Goal: Information Seeking & Learning: Find specific page/section

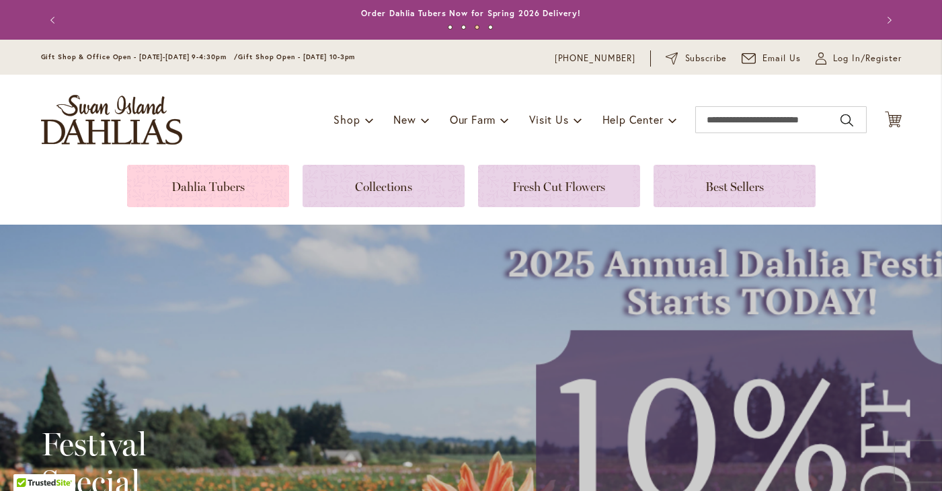
click at [169, 200] on link at bounding box center [208, 186] width 162 height 42
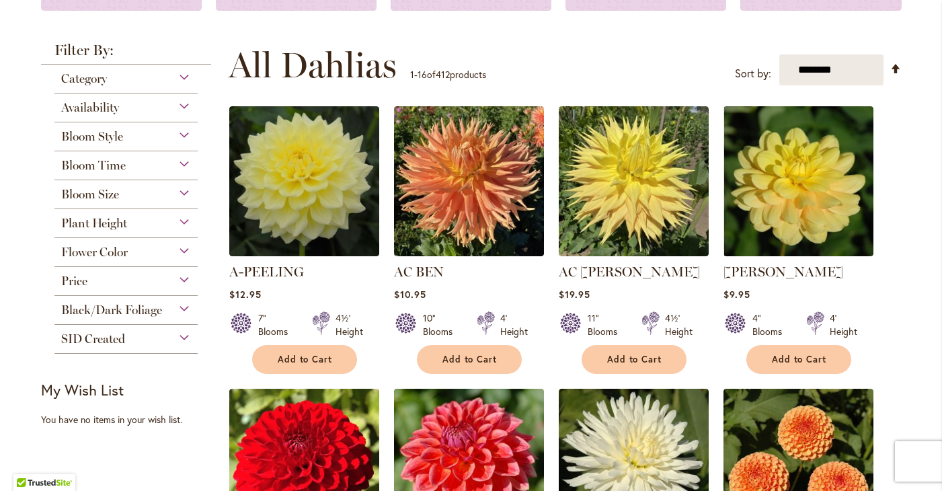
scroll to position [296, 0]
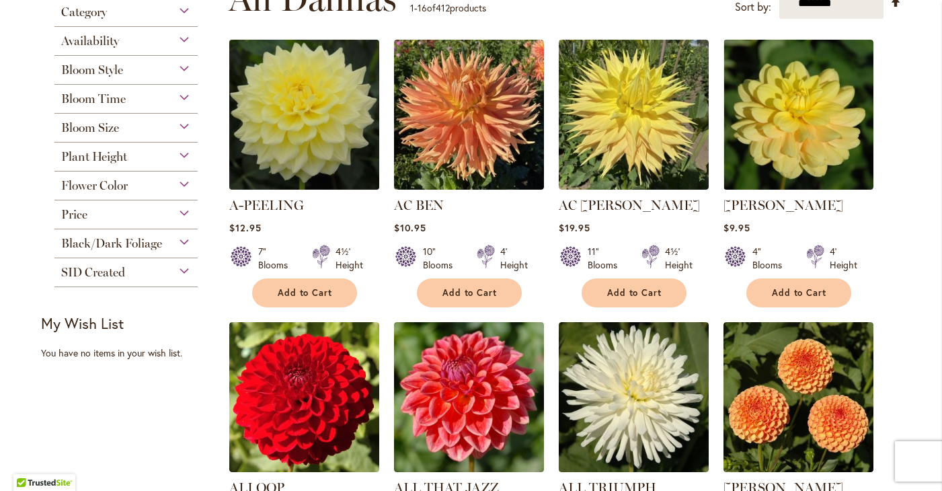
click at [231, 131] on img at bounding box center [303, 114] width 157 height 157
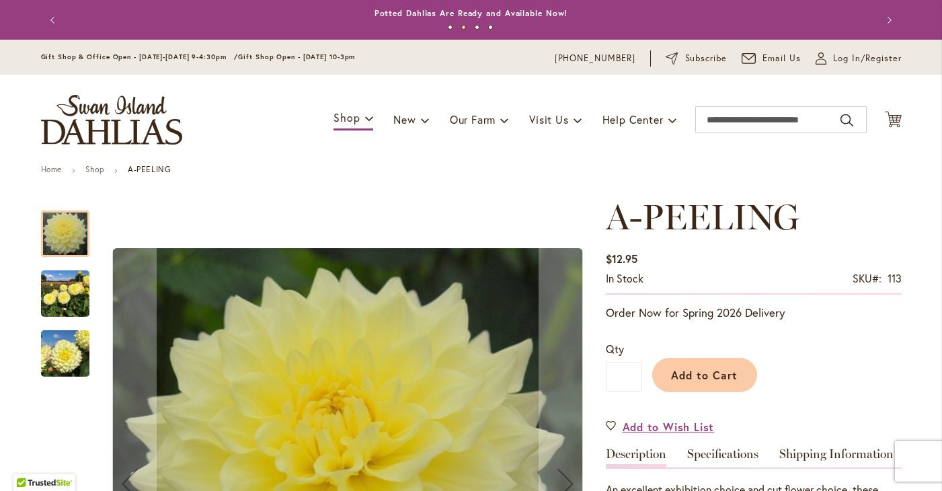
click at [71, 300] on img "A-Peeling" at bounding box center [65, 294] width 48 height 65
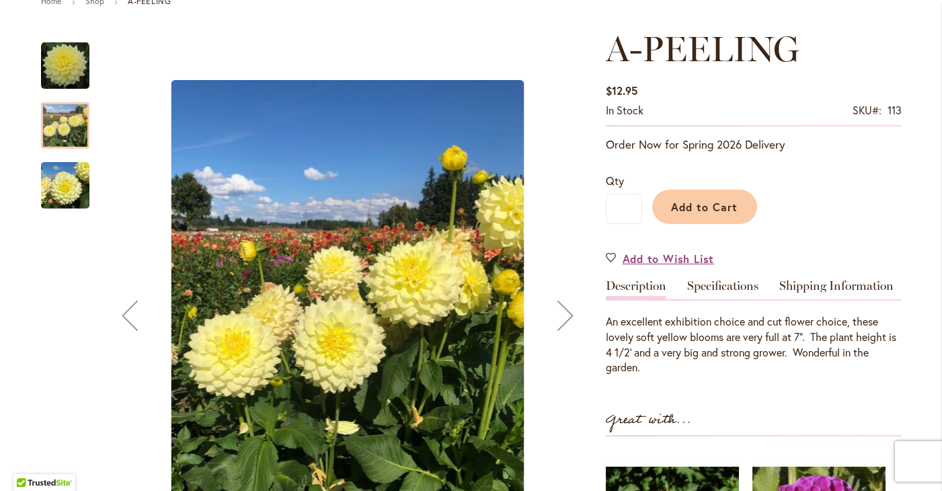
scroll to position [188, 0]
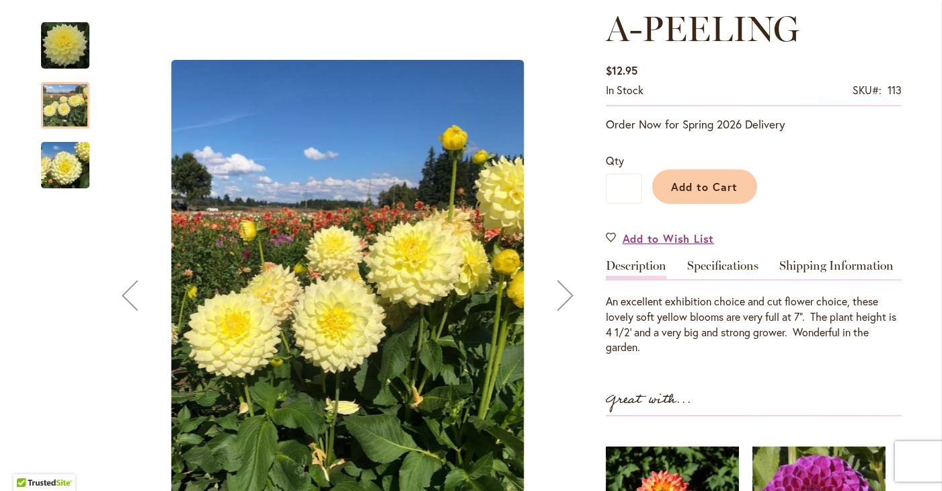
click at [81, 171] on img "A-Peeling" at bounding box center [65, 165] width 48 height 65
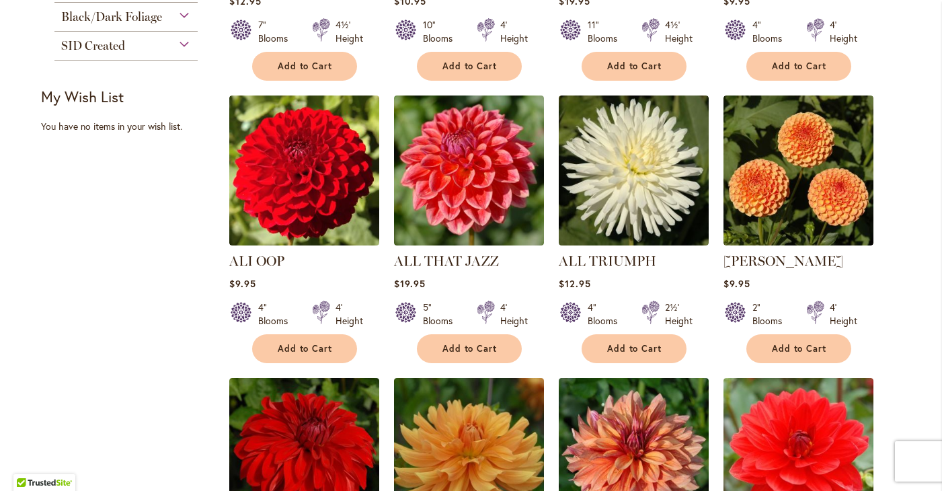
scroll to position [538, 0]
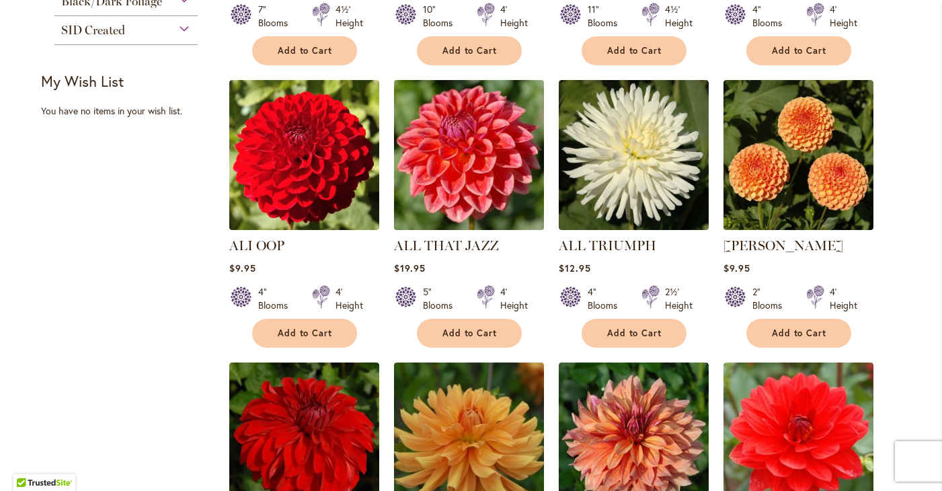
click at [471, 159] on img at bounding box center [468, 155] width 157 height 157
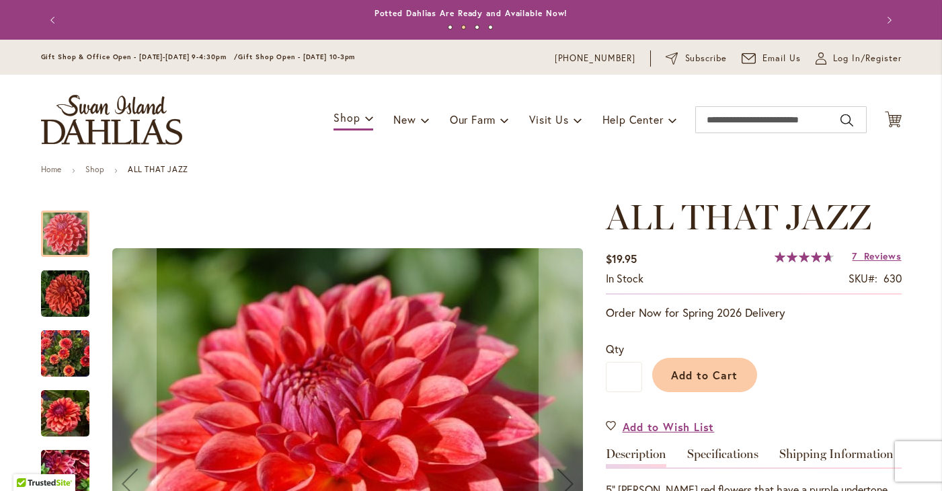
click at [66, 358] on img "ALL THAT JAZZ" at bounding box center [65, 353] width 48 height 65
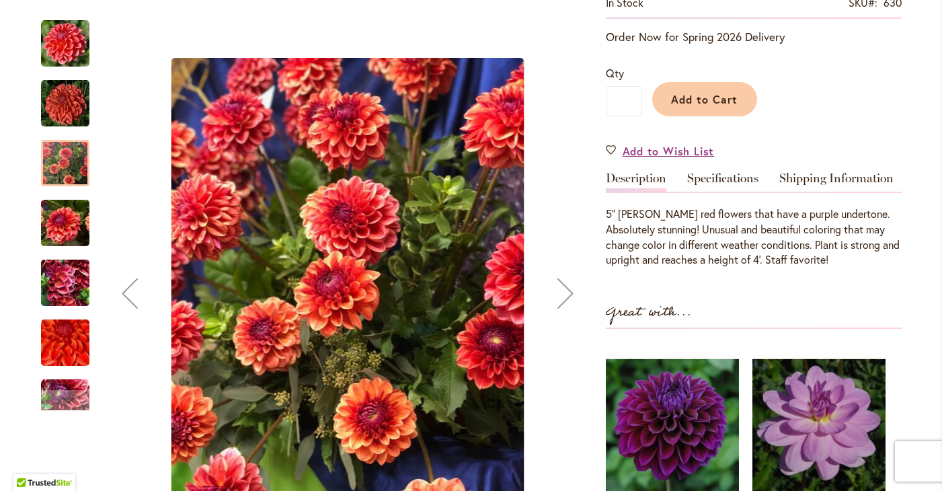
scroll to position [296, 0]
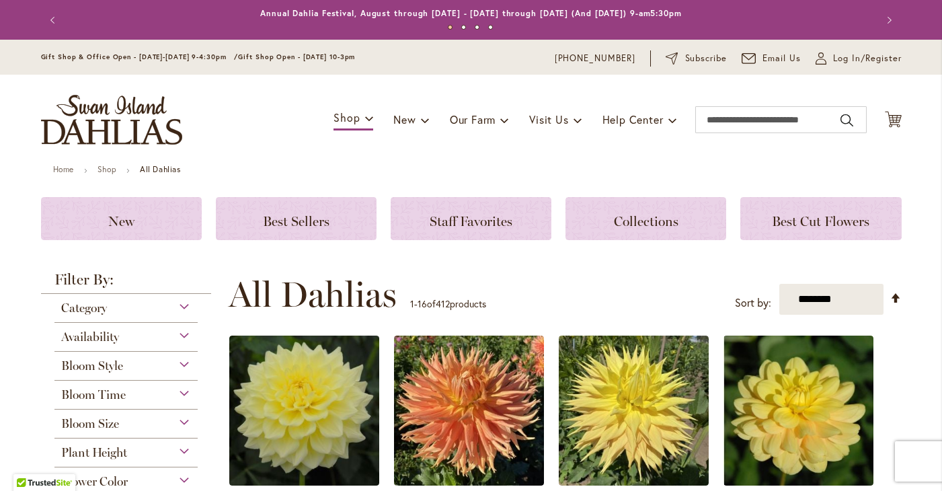
click at [860, 306] on select "**********" at bounding box center [831, 300] width 104 height 32
click at [112, 428] on span "Bloom Size" at bounding box center [90, 423] width 58 height 15
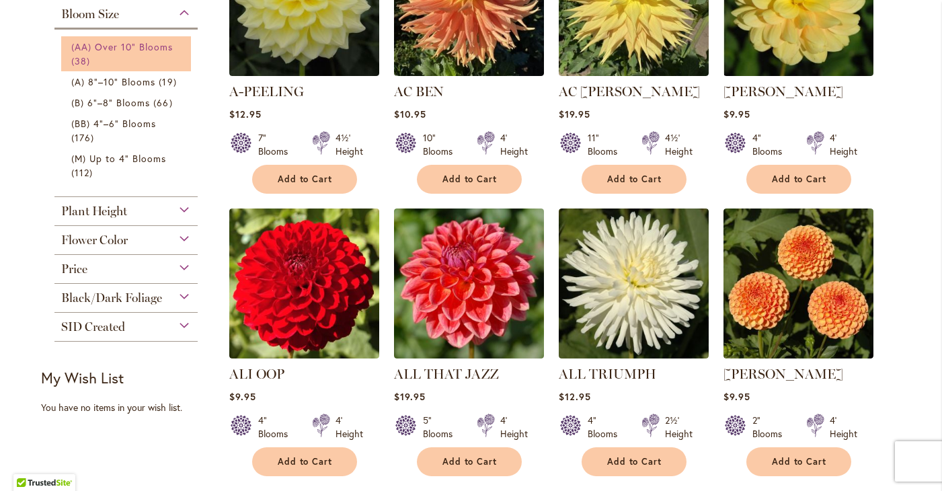
click at [123, 50] on span "(AA) Over 10" Blooms" at bounding box center [122, 46] width 102 height 13
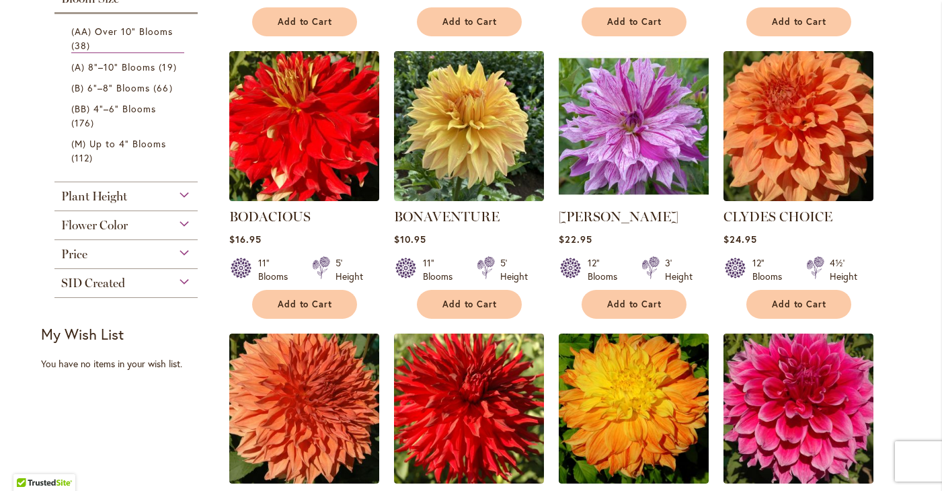
scroll to position [538, 0]
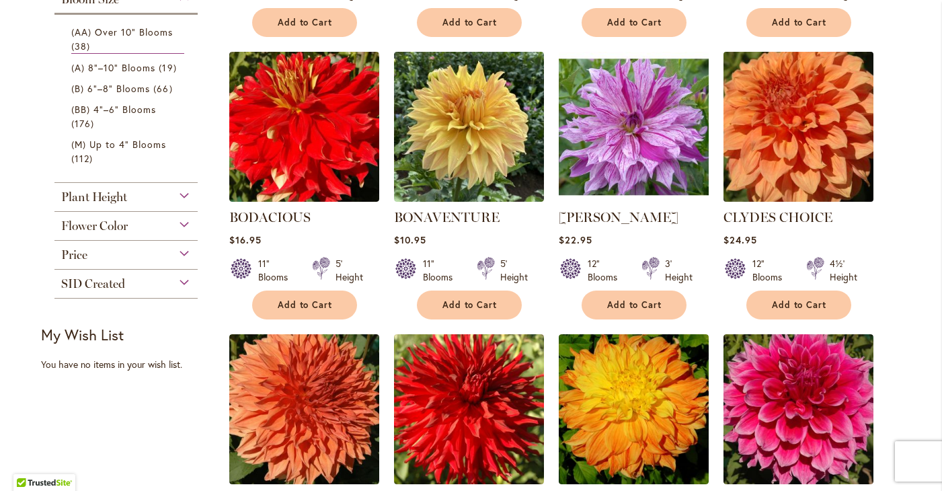
click at [806, 139] on img at bounding box center [798, 126] width 157 height 157
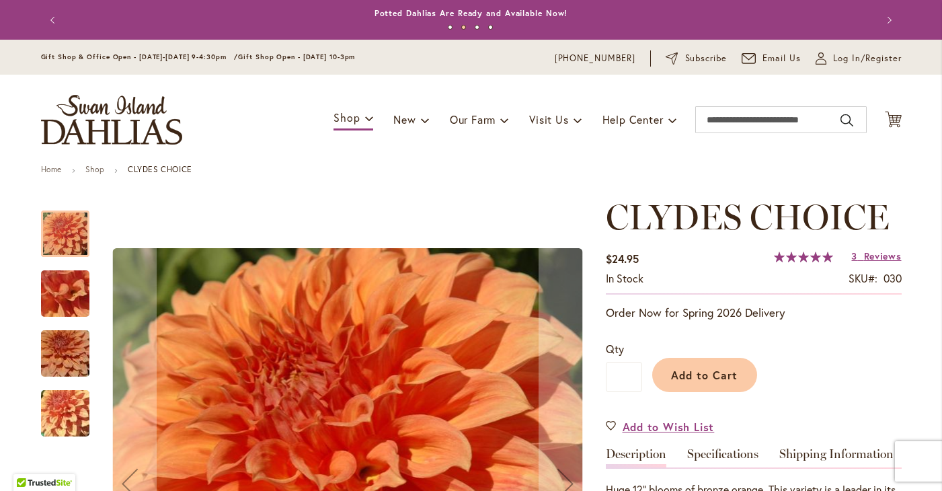
click at [63, 412] on img "Clyde's Choice" at bounding box center [65, 413] width 97 height 73
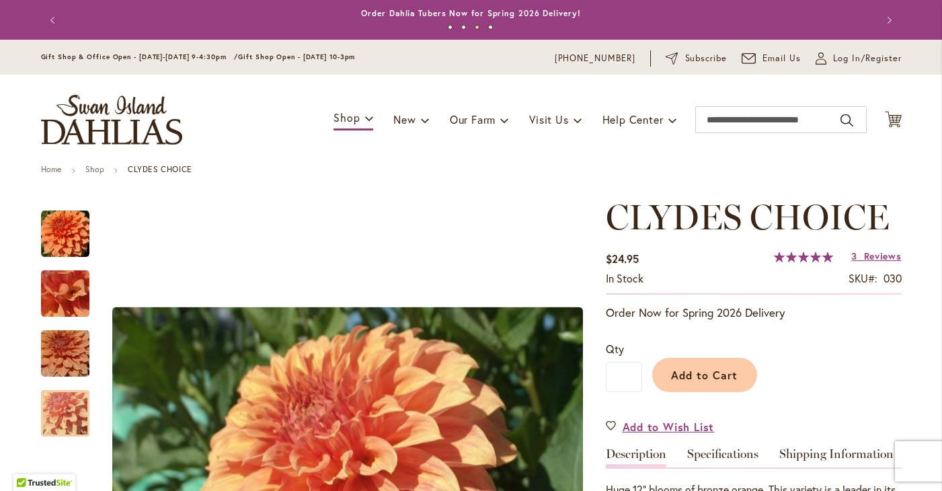
click at [398, 155] on div "Toggle Nav Shop Dahlia Tubers Collections Fresh Cut Dahlias Gardening Supplies …" at bounding box center [472, 120] width 888 height 90
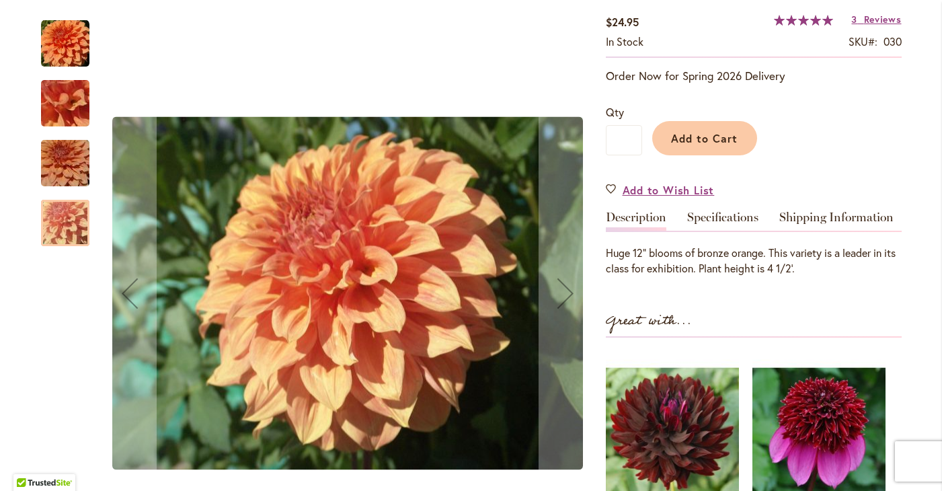
scroll to position [242, 0]
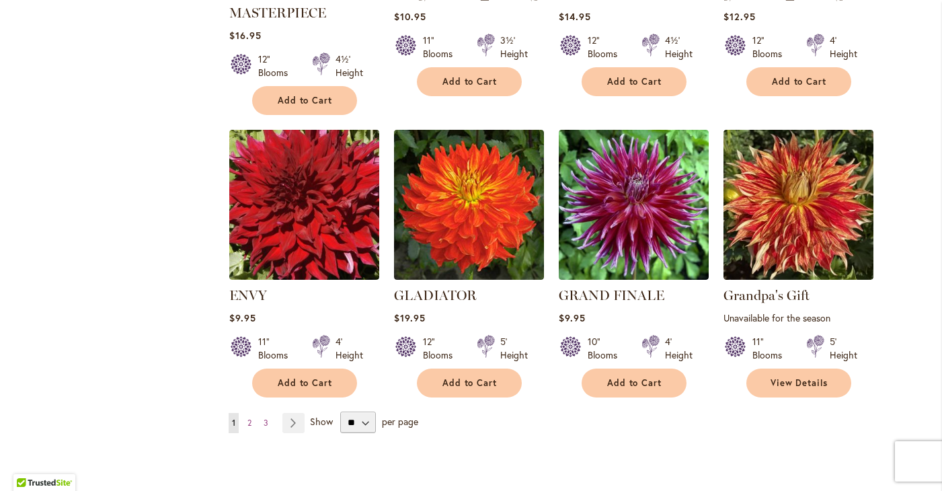
scroll to position [1049, 0]
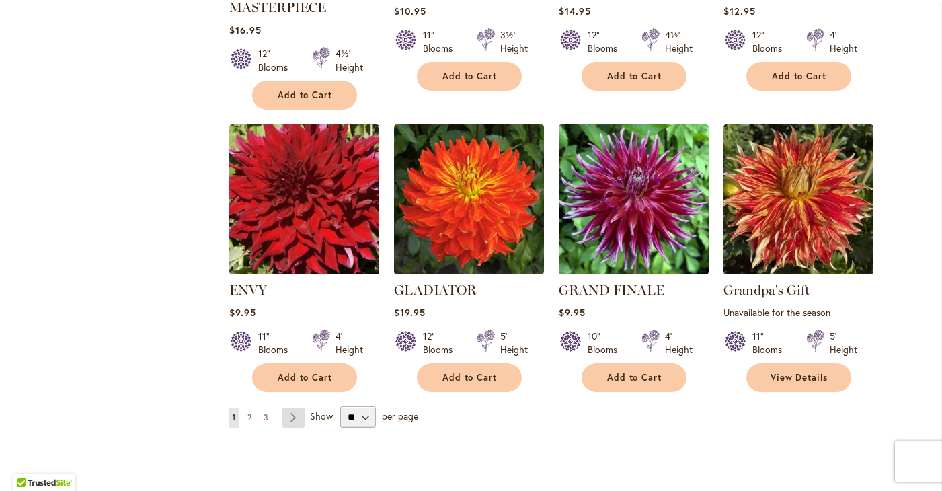
click at [296, 419] on link "Page Next" at bounding box center [293, 417] width 22 height 20
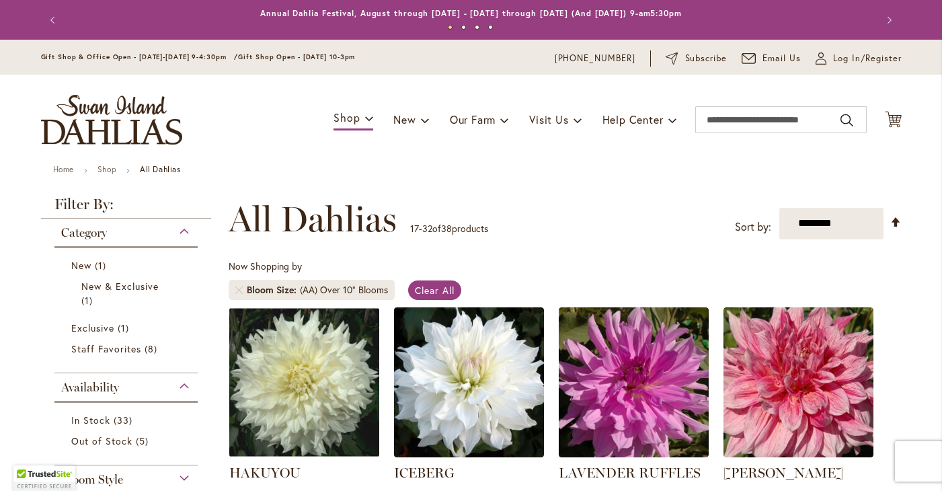
click at [709, 159] on div "Toggle Nav Shop Dahlia Tubers Collections Fresh Cut Dahlias Gardening Supplies …" at bounding box center [472, 120] width 888 height 90
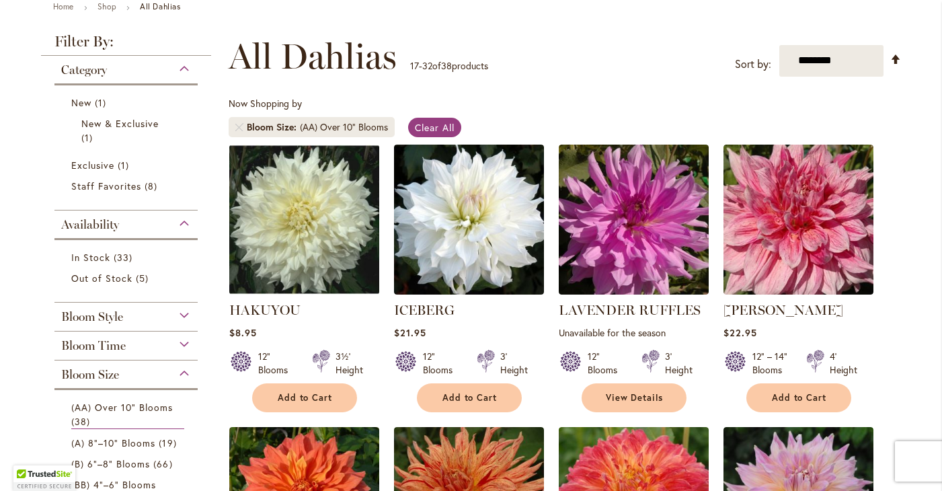
scroll to position [188, 0]
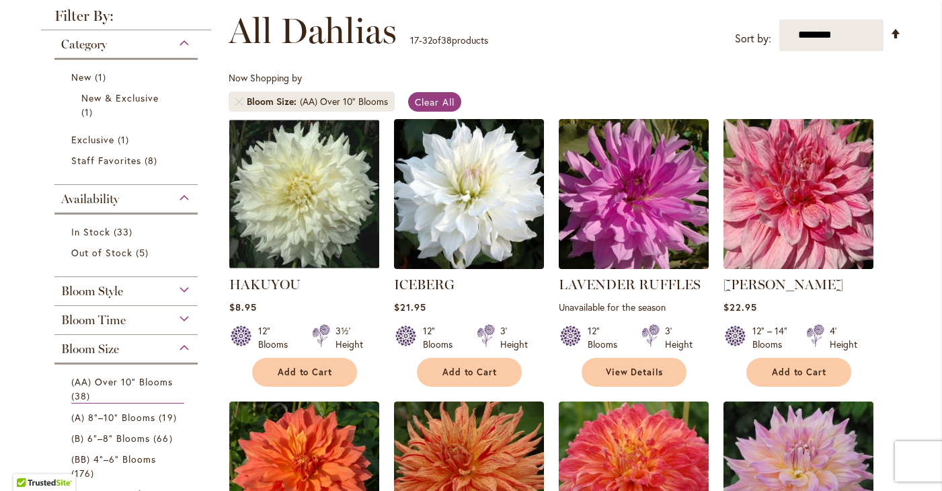
click at [827, 233] on img at bounding box center [798, 193] width 157 height 157
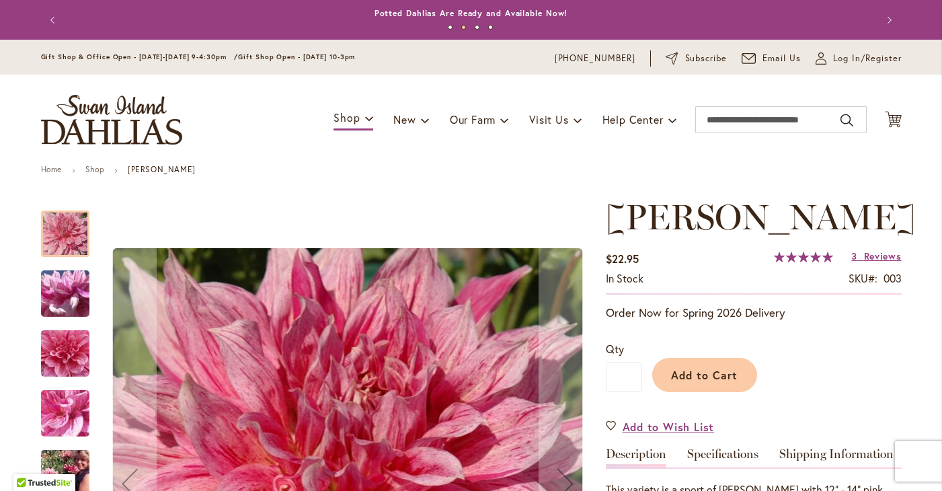
click at [56, 303] on img "MAKI" at bounding box center [65, 294] width 97 height 73
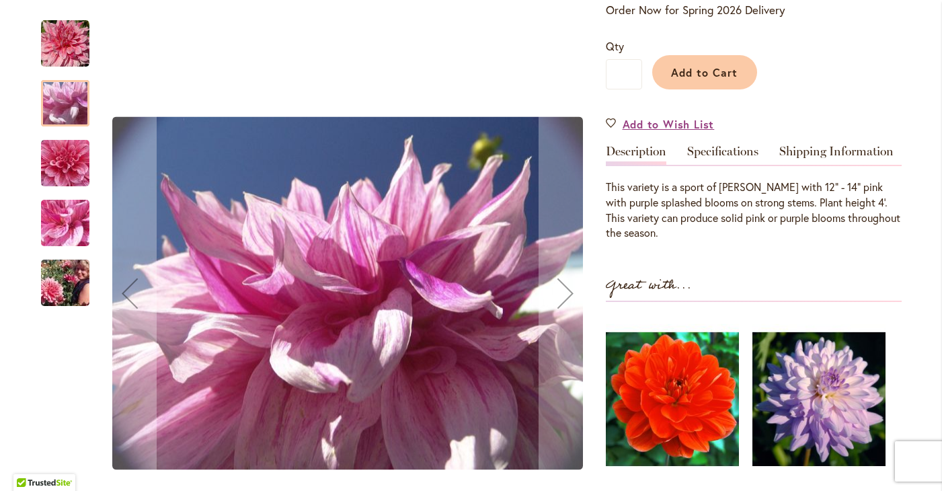
scroll to position [323, 0]
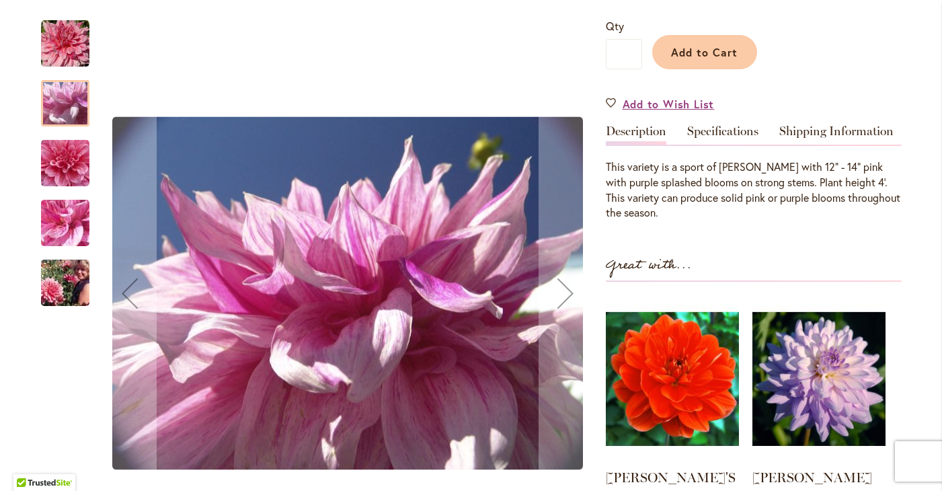
click at [73, 288] on img "MAKI" at bounding box center [65, 283] width 97 height 65
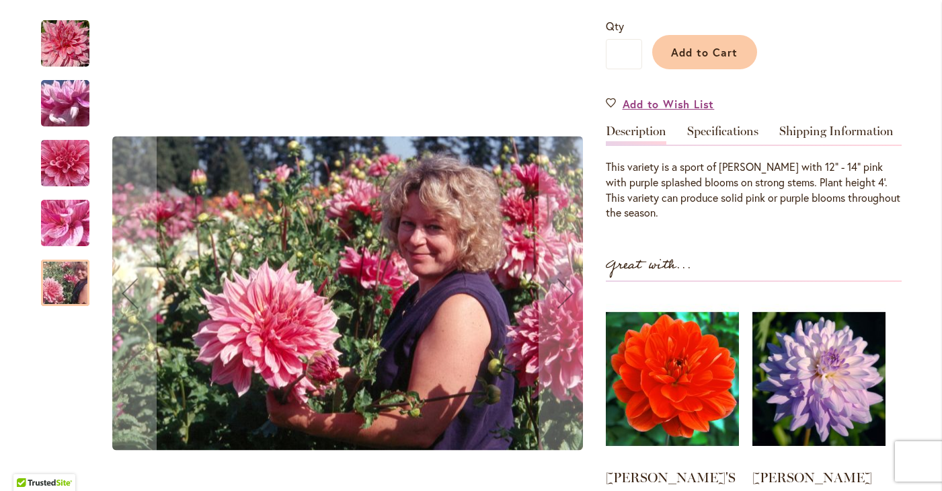
click at [77, 231] on img "MAKI" at bounding box center [65, 223] width 97 height 73
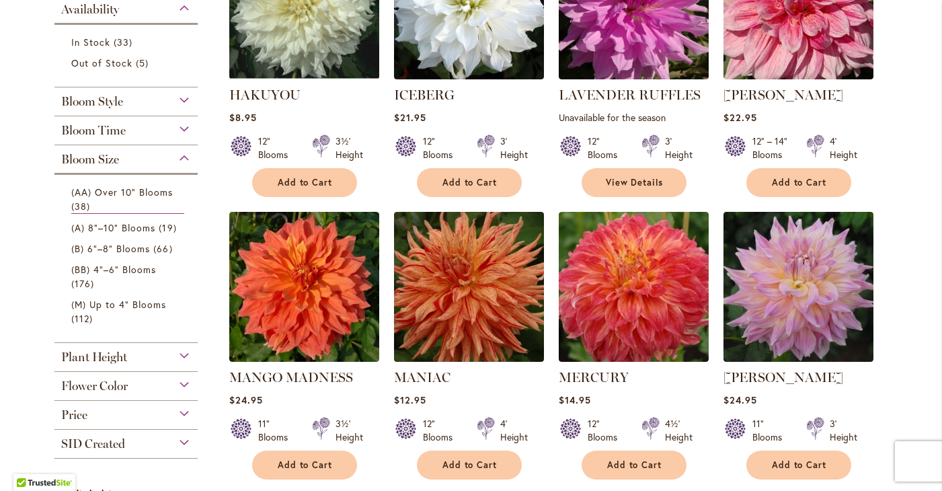
scroll to position [403, 0]
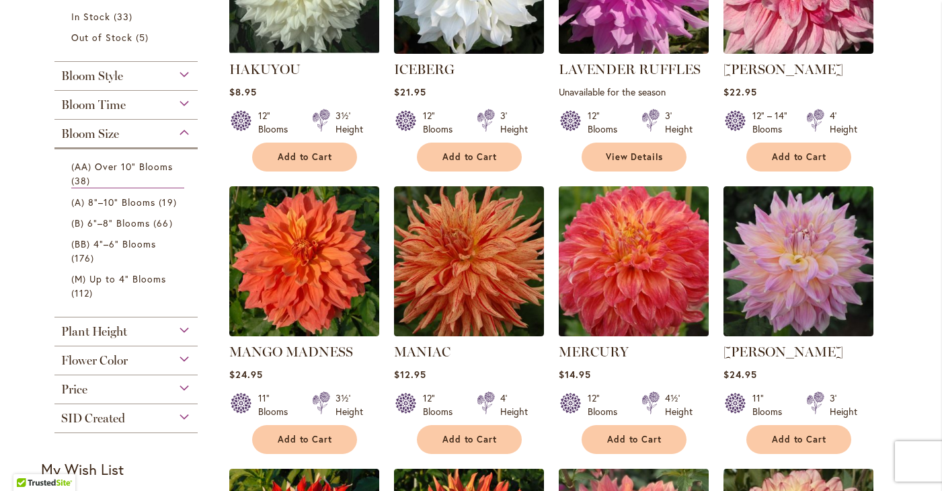
click at [644, 307] on img at bounding box center [633, 260] width 157 height 157
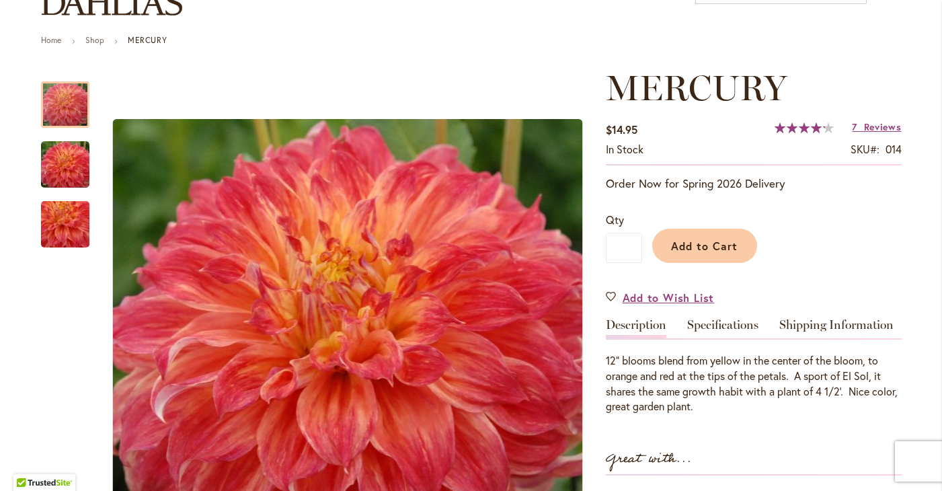
scroll to position [134, 0]
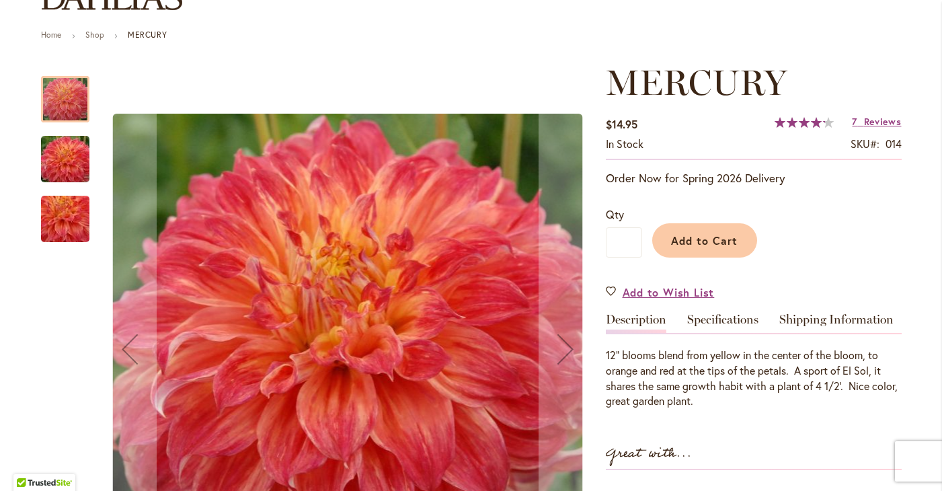
click at [61, 216] on img "Mercury" at bounding box center [65, 219] width 97 height 89
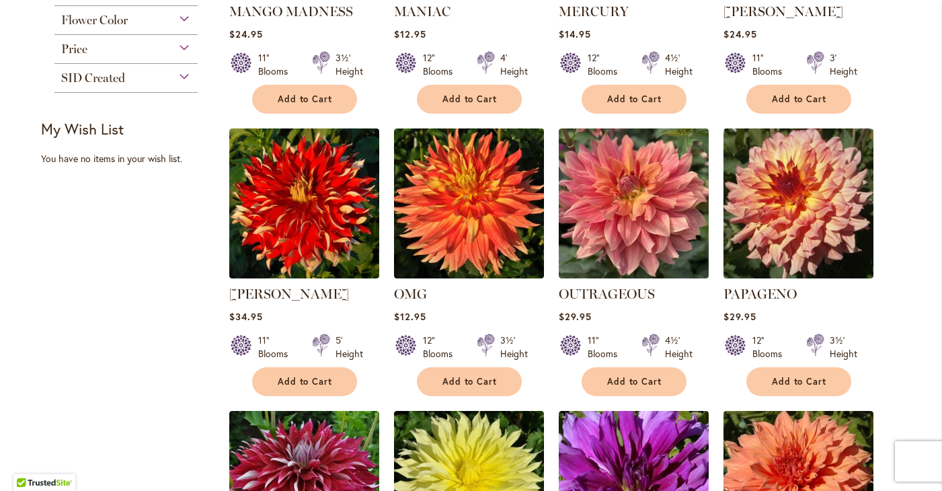
scroll to position [753, 0]
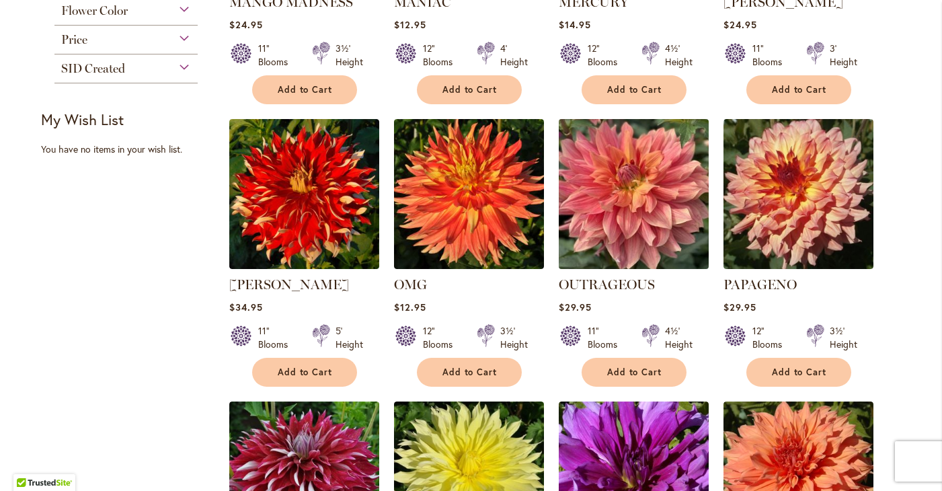
click at [611, 212] on img at bounding box center [633, 193] width 157 height 157
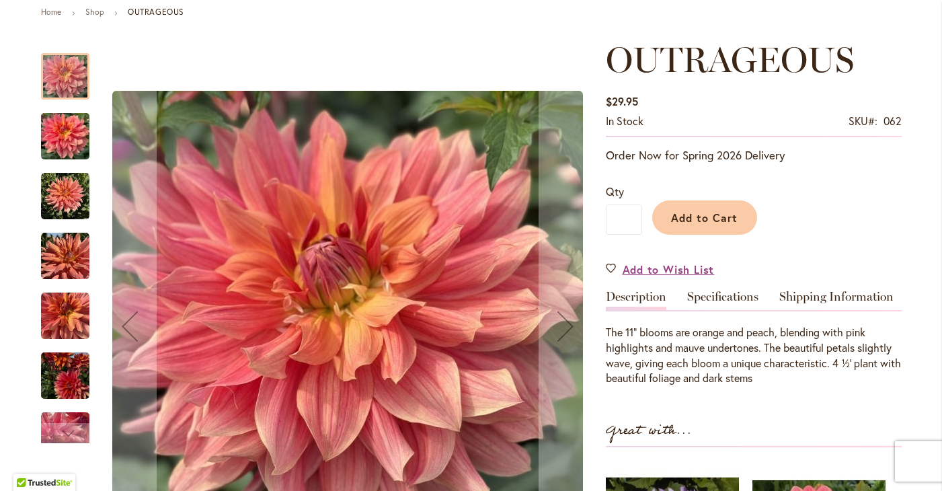
scroll to position [215, 0]
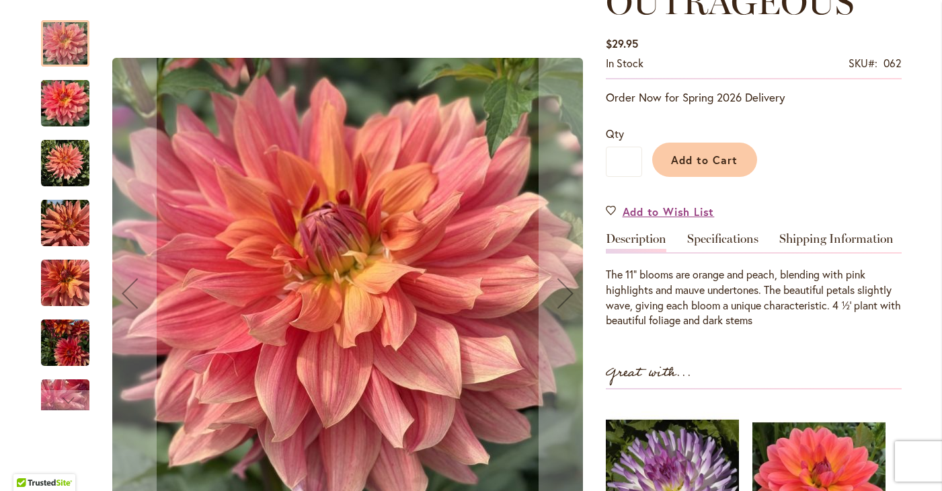
click at [63, 295] on img "OUTRAGEOUS" at bounding box center [65, 283] width 48 height 48
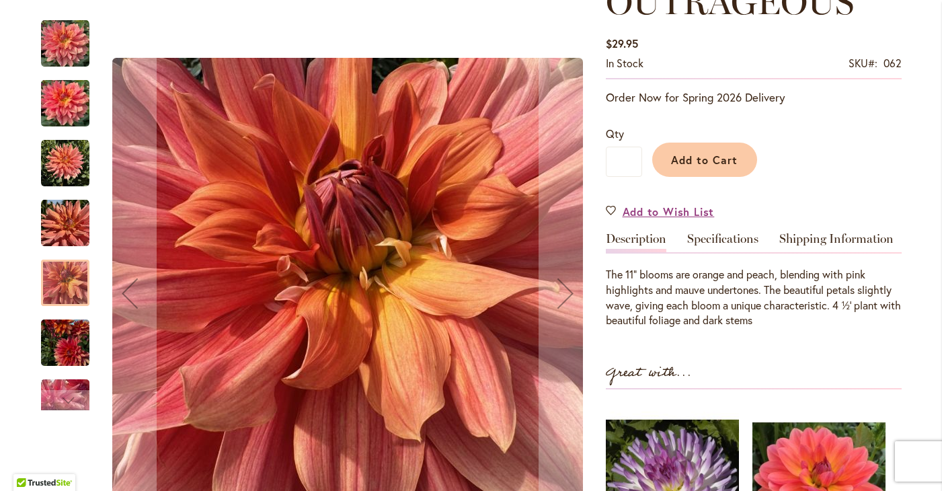
click at [59, 354] on img "OUTRAGEOUS" at bounding box center [65, 343] width 48 height 65
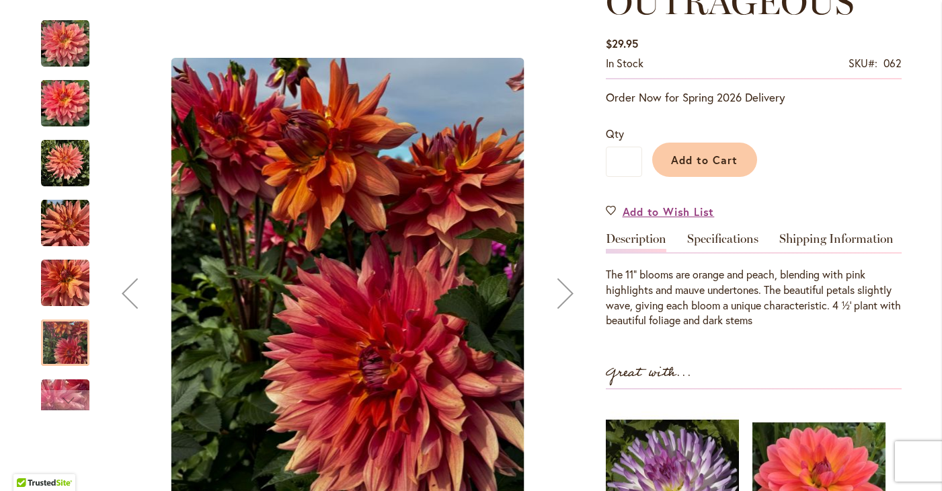
click at [71, 163] on img "OUTRAGEOUS" at bounding box center [65, 163] width 48 height 48
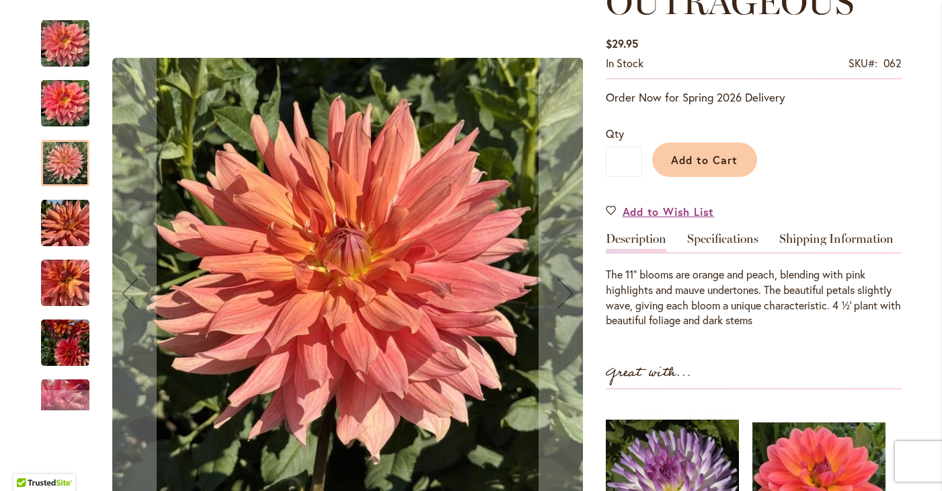
click at [69, 123] on img "OUTRAGEOUS" at bounding box center [65, 103] width 48 height 65
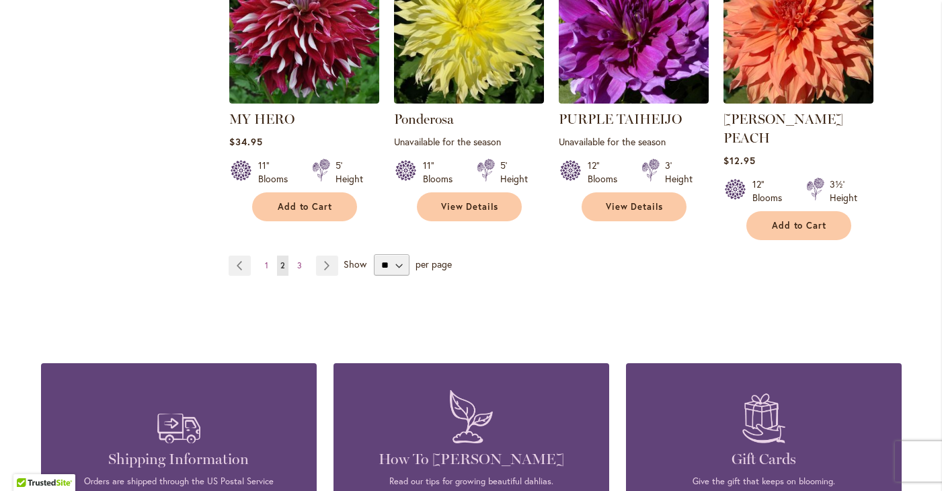
scroll to position [1210, 0]
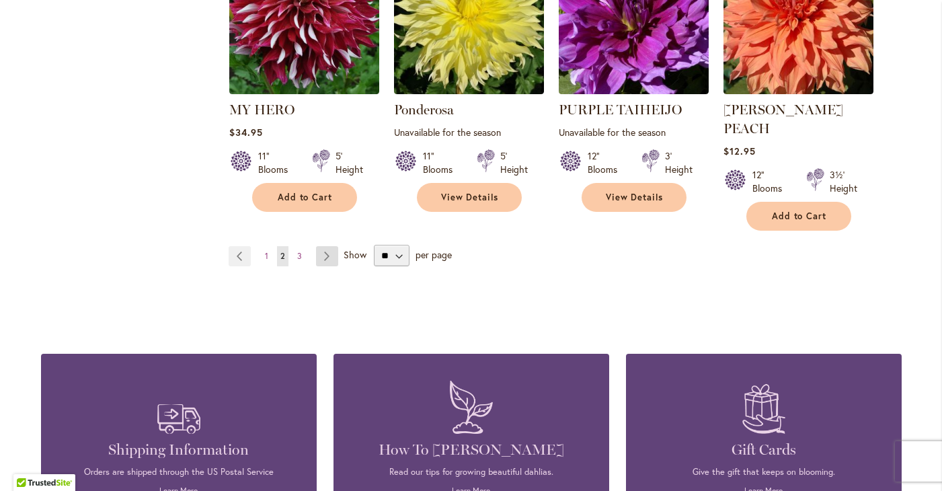
click at [327, 246] on link "Page Next" at bounding box center [327, 256] width 22 height 20
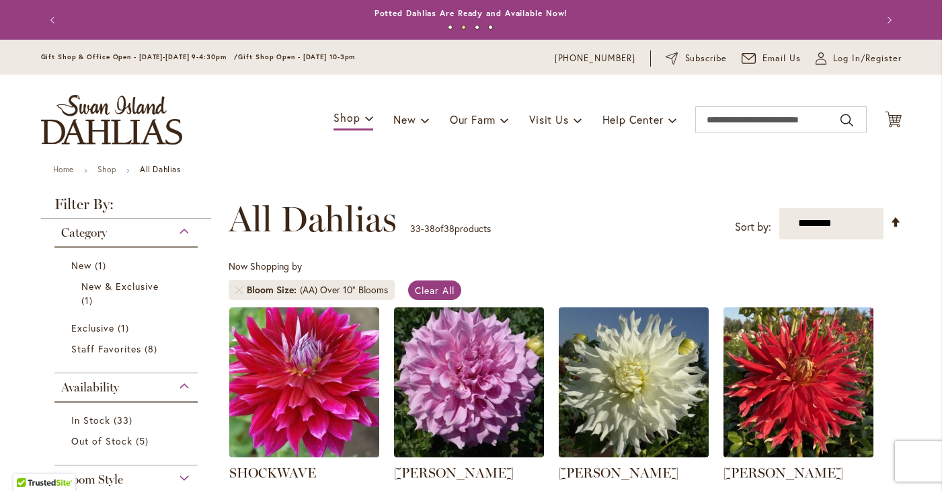
click at [914, 163] on div "Toggle Nav Shop Dahlia Tubers Collections Fresh Cut Dahlias Gardening Supplies …" at bounding box center [472, 120] width 888 height 90
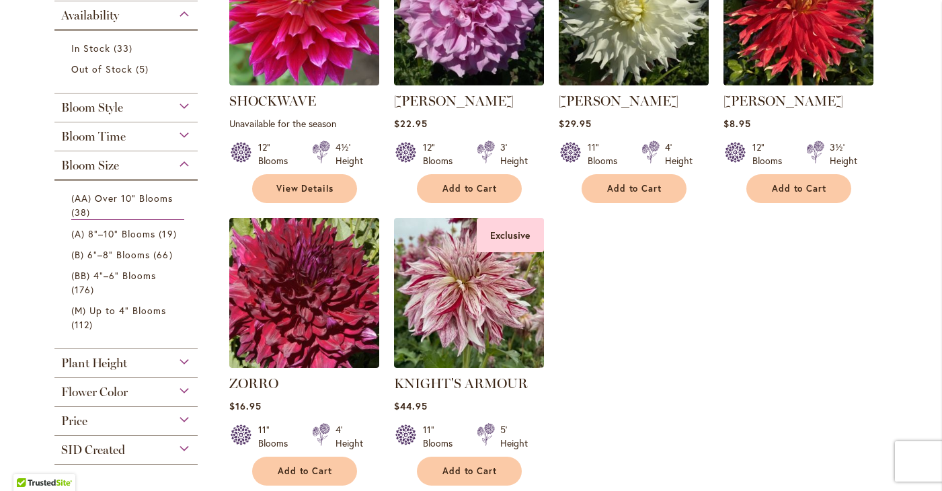
scroll to position [377, 0]
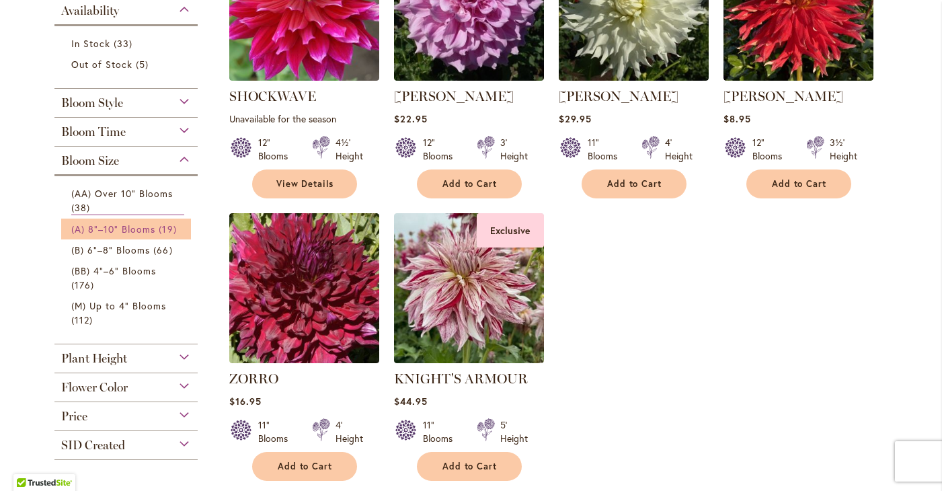
click at [97, 223] on span "(A) 8"–10" Blooms" at bounding box center [113, 229] width 85 height 13
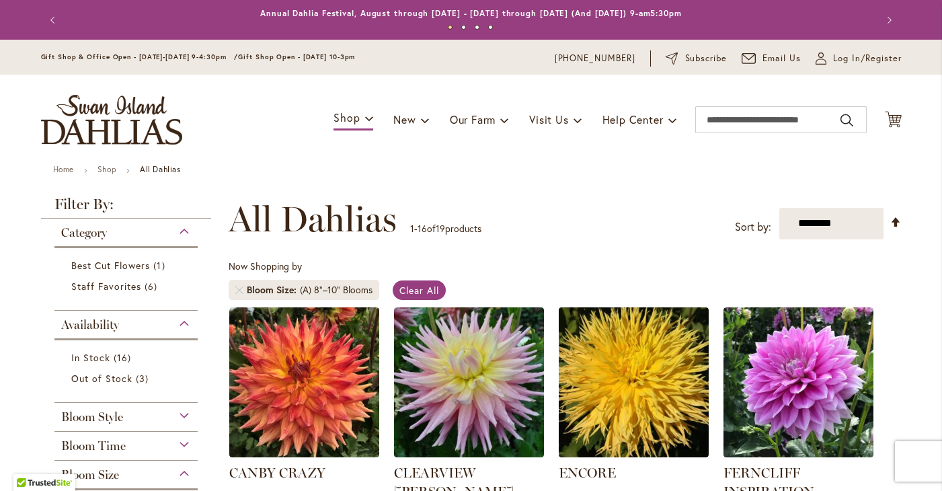
click at [924, 163] on header "Skip to Content Gift Shop & Office Open - [DATE]-[DATE] 9-4:30pm / Gift Shop Op…" at bounding box center [471, 102] width 942 height 125
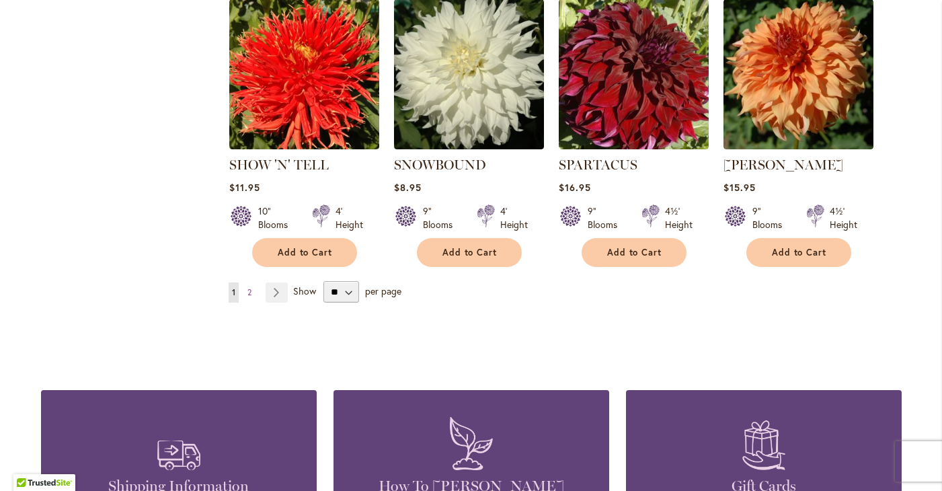
scroll to position [1237, 0]
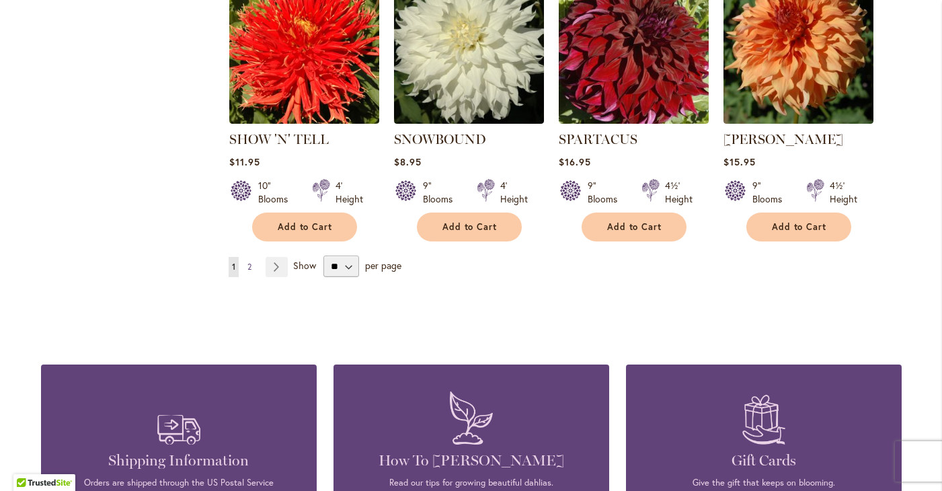
click at [249, 262] on span "2" at bounding box center [249, 267] width 4 height 10
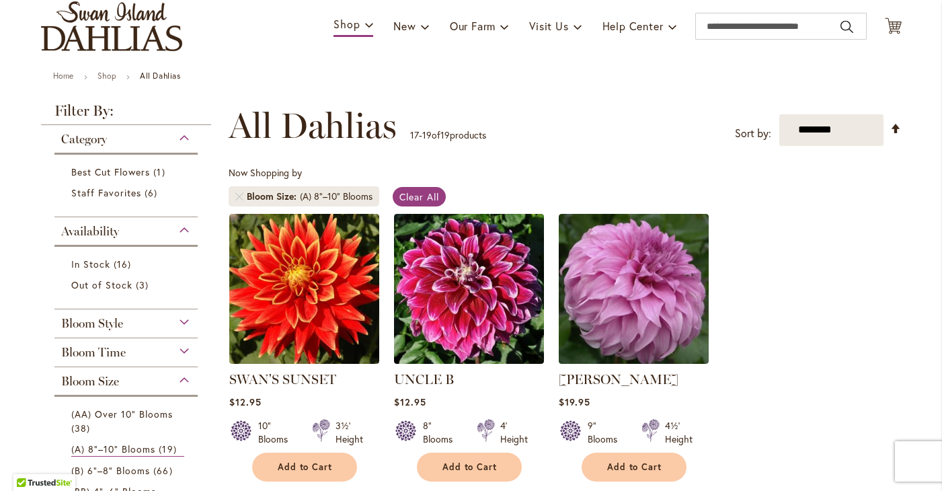
scroll to position [108, 0]
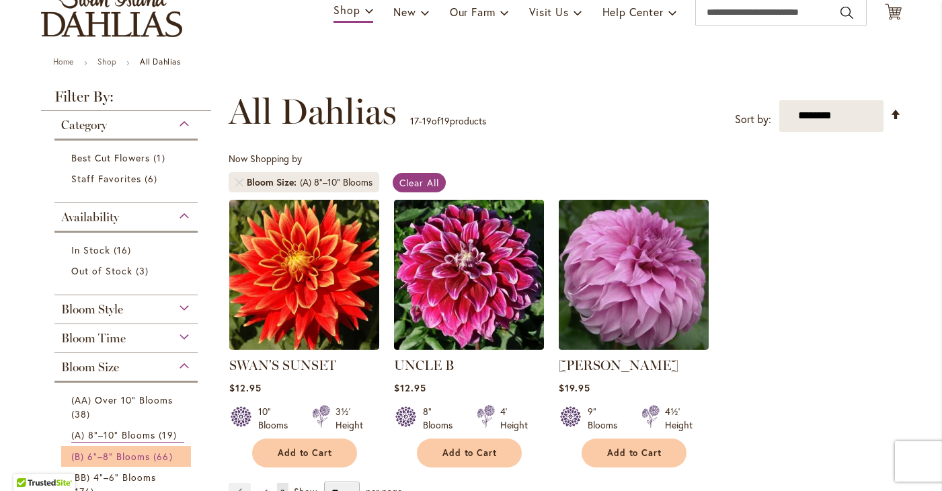
click at [120, 460] on span "(B) 6"–8" Blooms" at bounding box center [110, 456] width 79 height 13
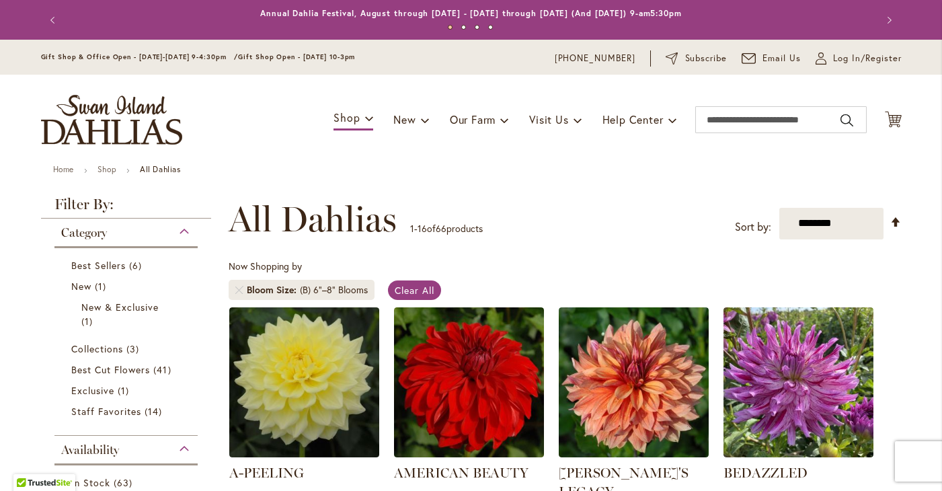
click at [630, 201] on div "**********" at bounding box center [565, 219] width 673 height 40
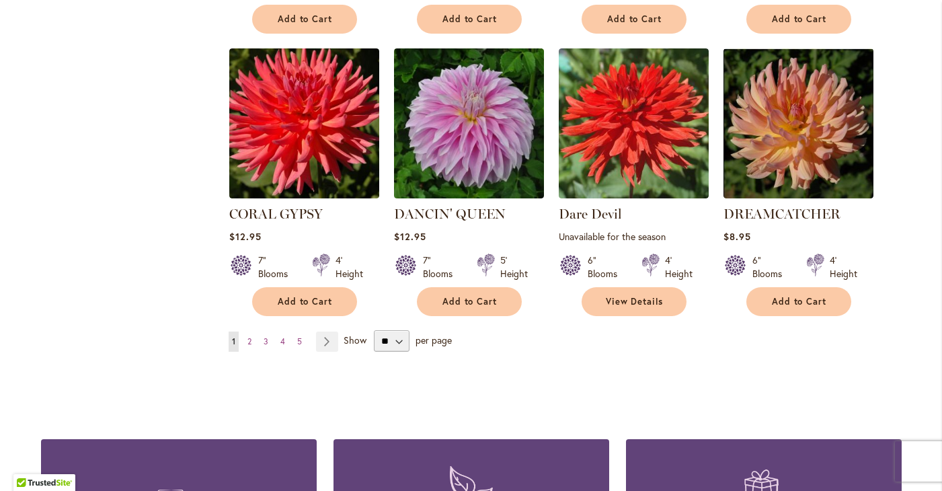
scroll to position [1157, 0]
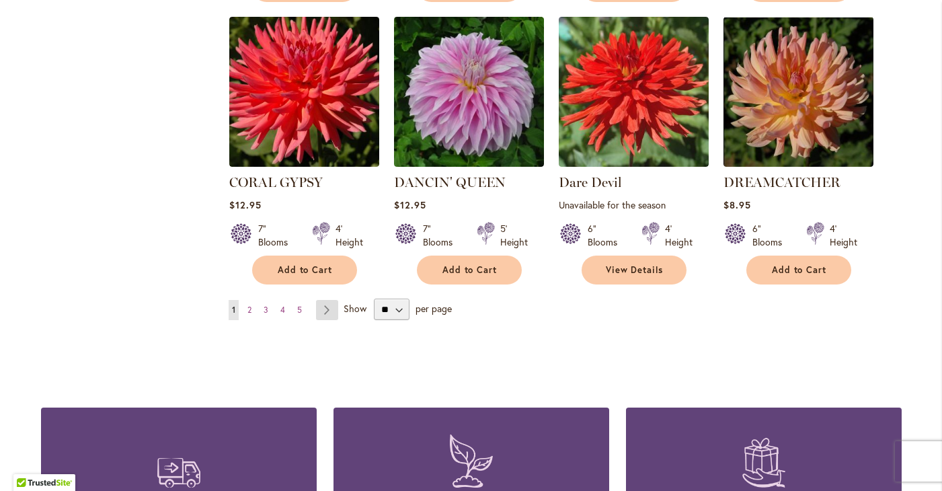
click at [332, 300] on link "Page Next" at bounding box center [327, 310] width 22 height 20
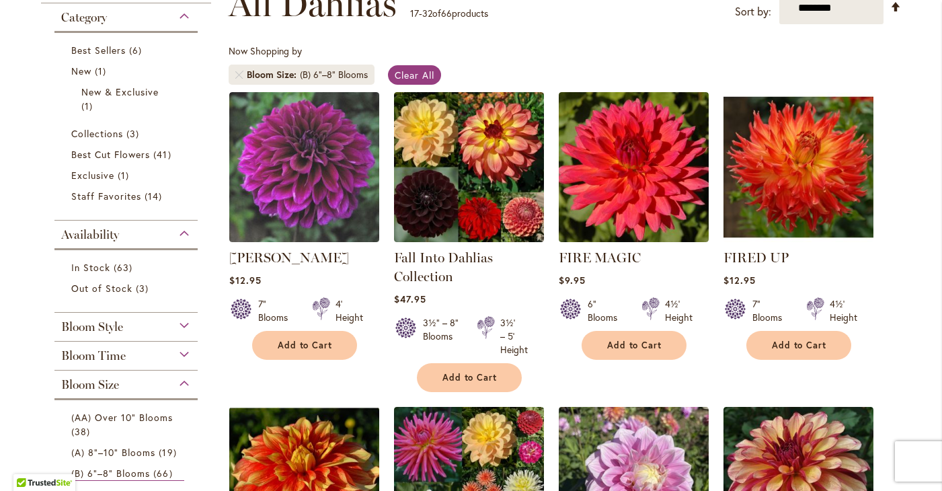
scroll to position [269, 0]
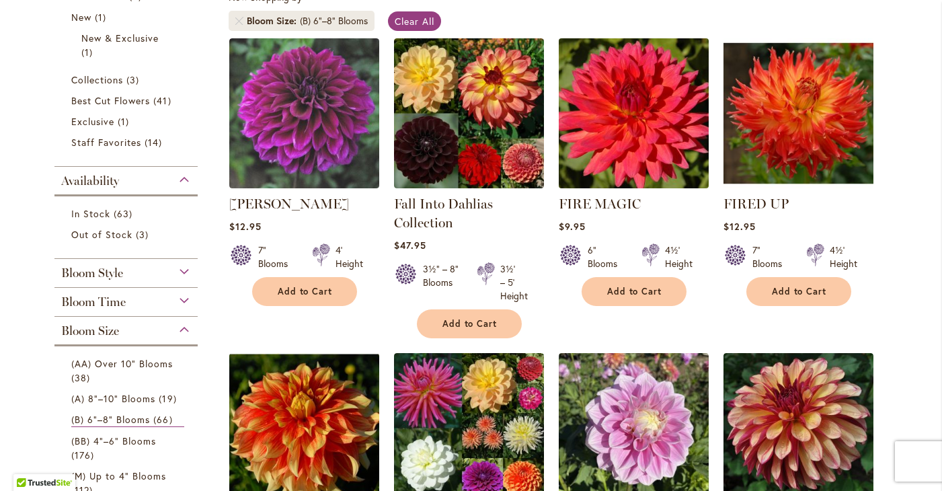
click at [629, 134] on img at bounding box center [633, 112] width 157 height 157
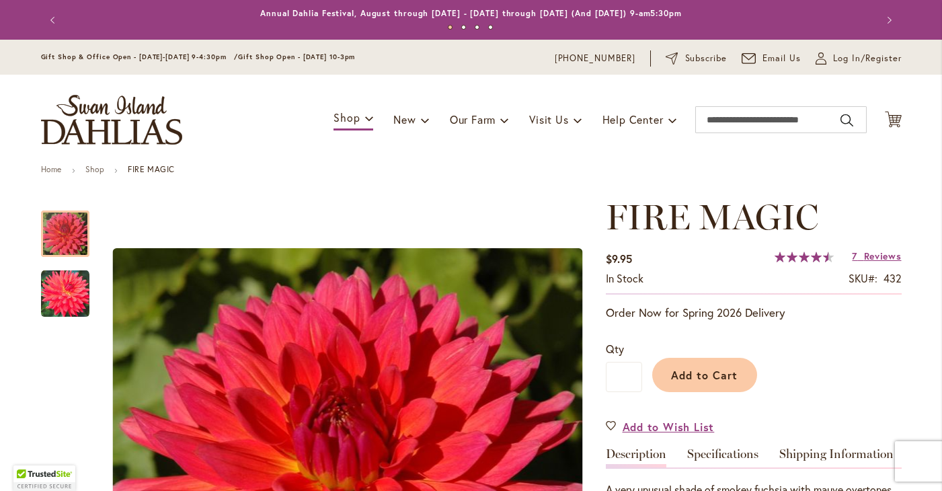
click at [881, 171] on ul "Home Shop FIRE MAGIC" at bounding box center [471, 171] width 861 height 12
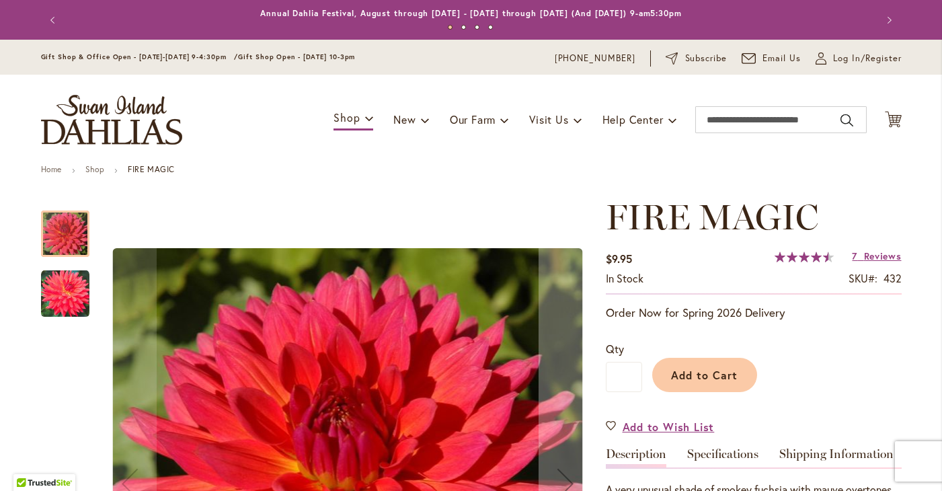
click at [56, 295] on img "FIRE MAGIC" at bounding box center [65, 294] width 48 height 48
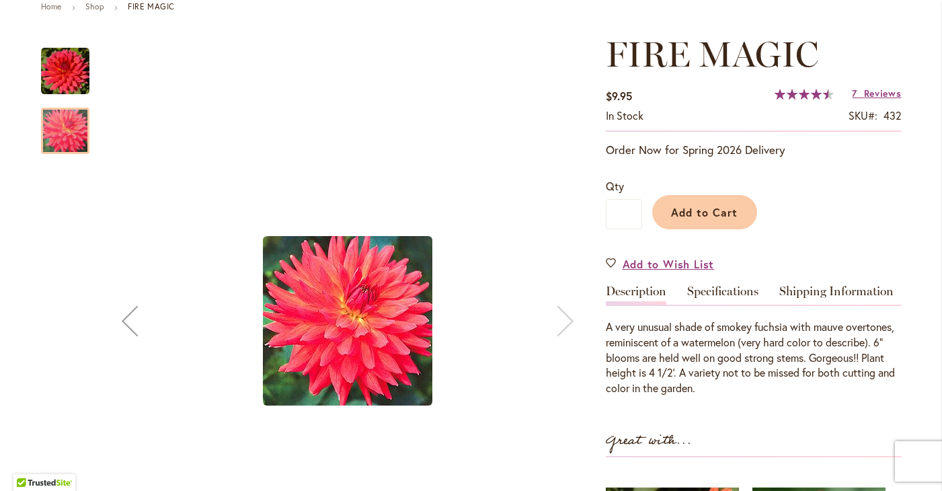
scroll to position [188, 0]
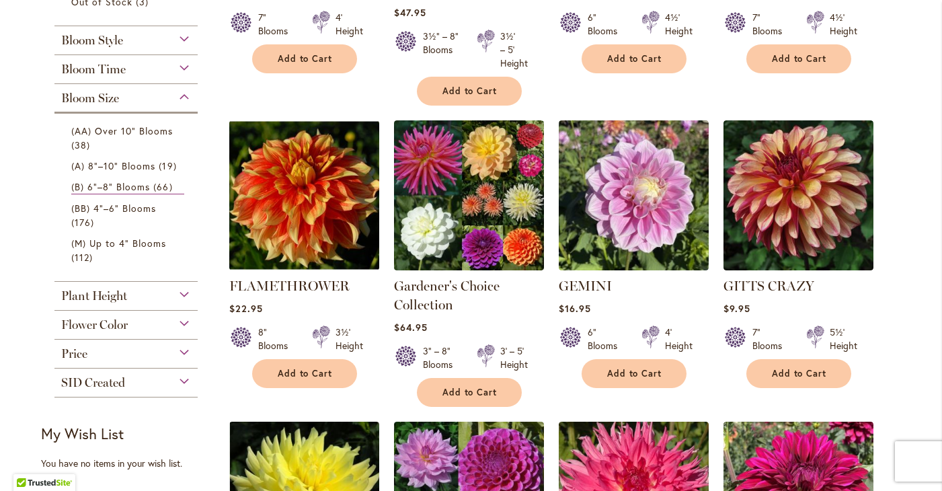
scroll to position [511, 0]
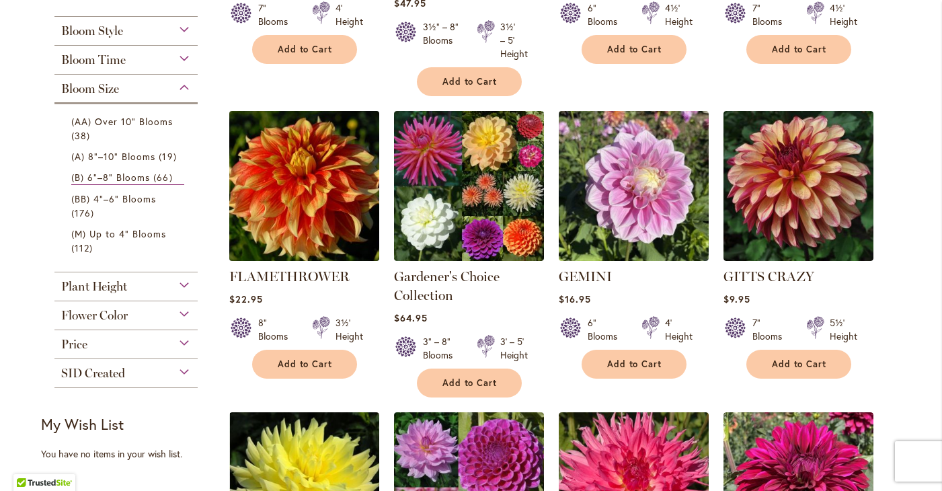
click at [280, 196] on img at bounding box center [303, 185] width 157 height 157
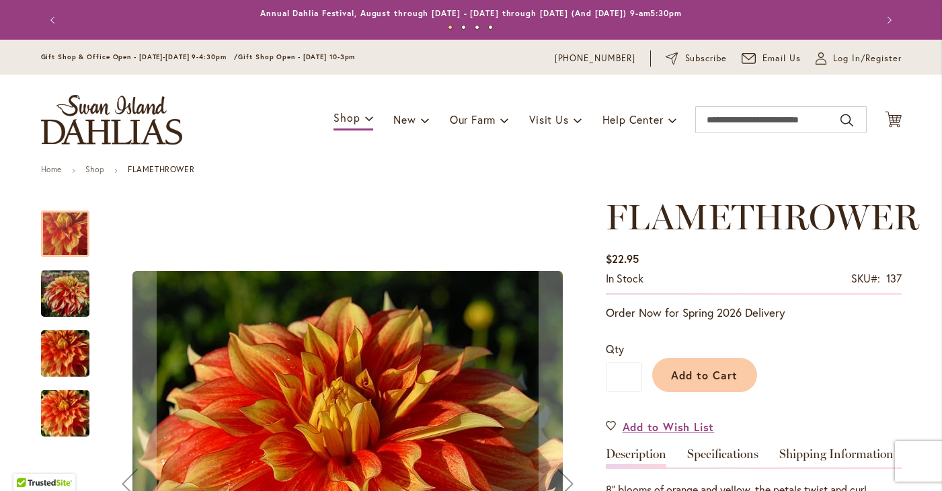
click at [71, 297] on img "FLAMETHROWER" at bounding box center [65, 293] width 48 height 50
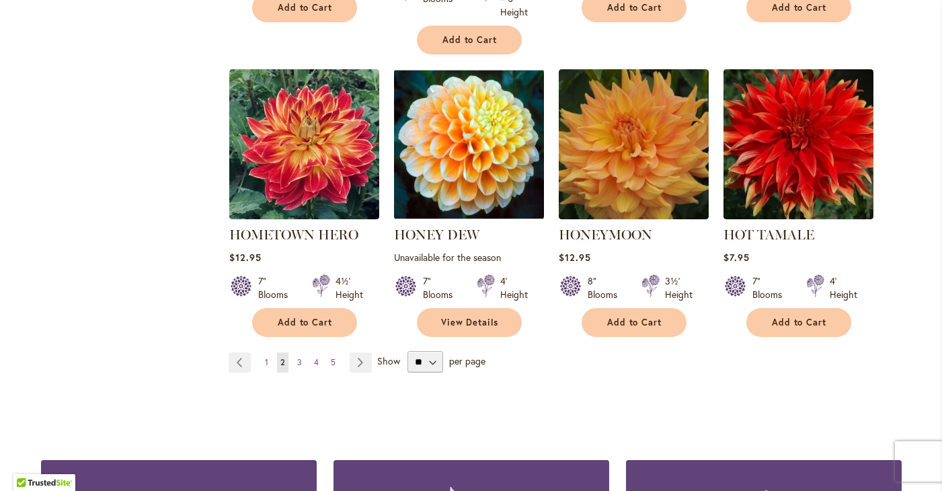
scroll to position [1183, 0]
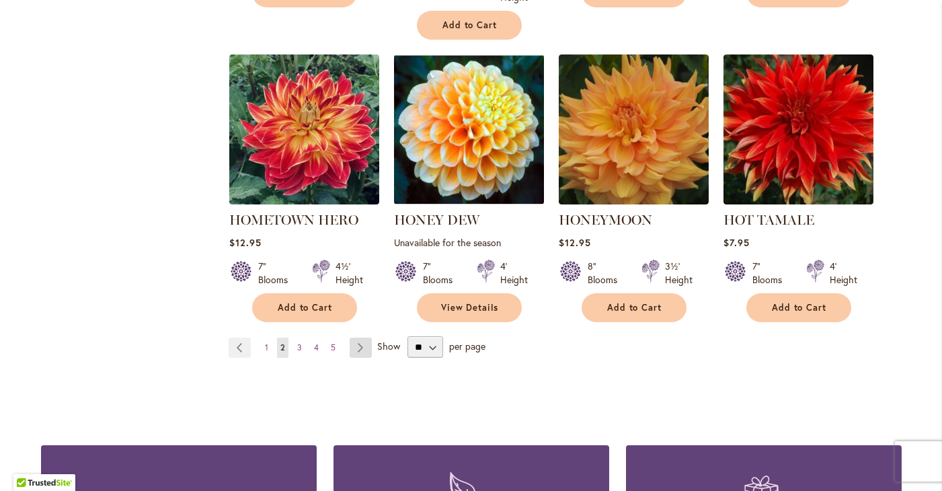
click at [360, 347] on link "Page Next" at bounding box center [361, 348] width 22 height 20
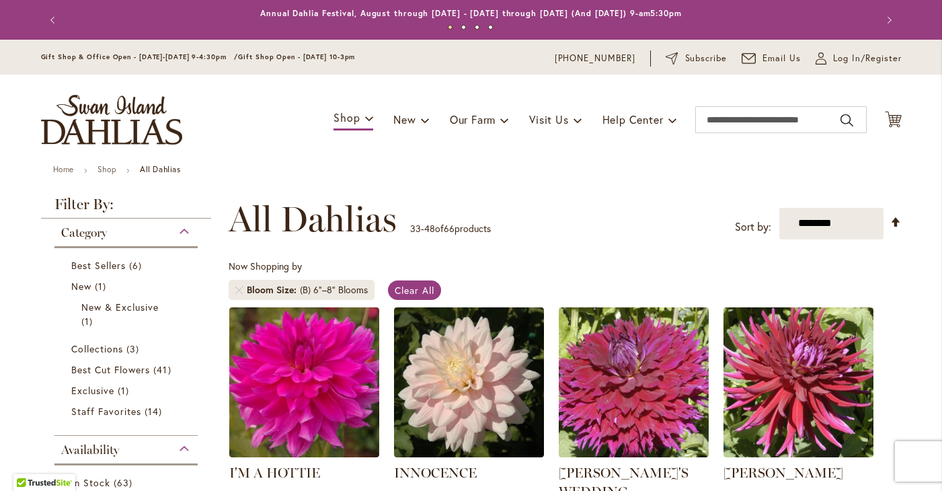
click at [788, 143] on div "Toggle Nav Shop Dahlia Tubers Collections Fresh Cut Dahlias Gardening Supplies …" at bounding box center [472, 120] width 888 height 90
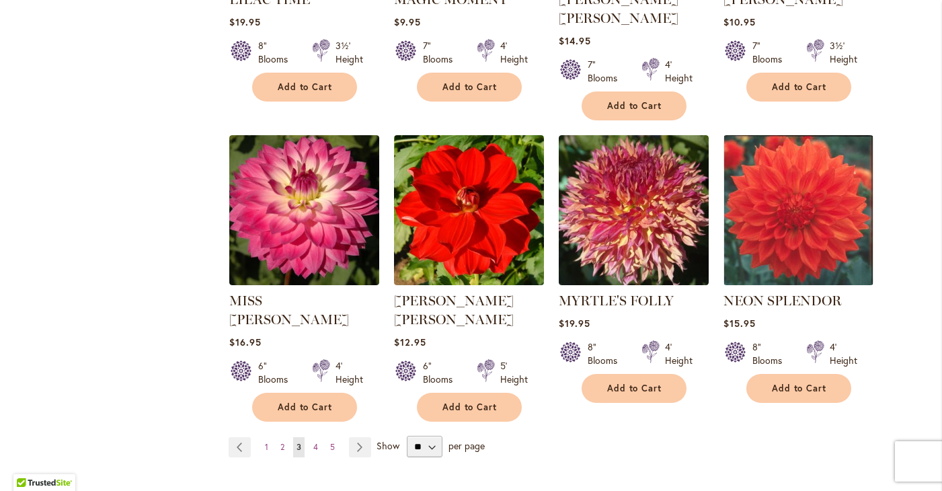
scroll to position [1103, 0]
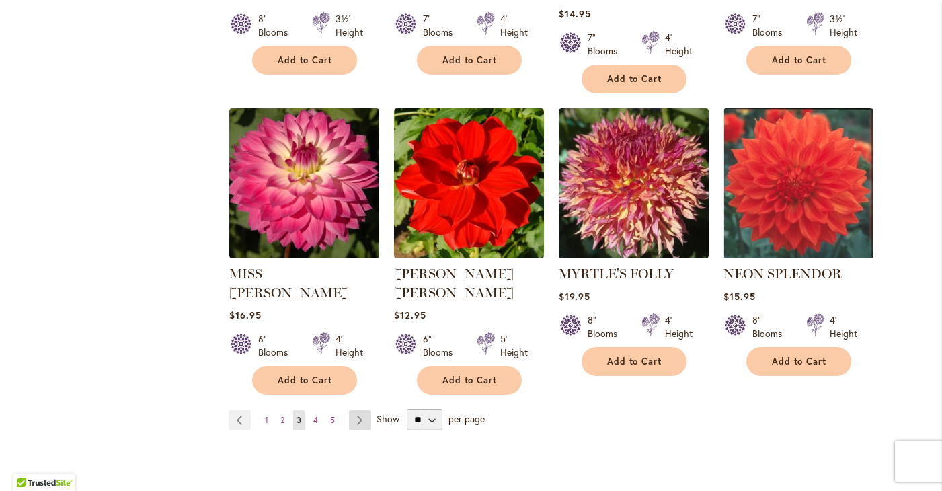
click at [362, 410] on link "Page Next" at bounding box center [360, 420] width 22 height 20
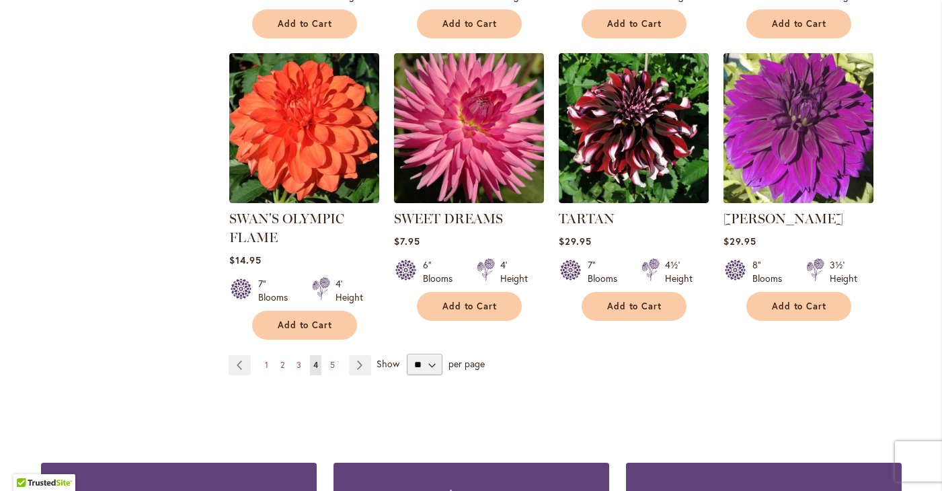
scroll to position [1130, 0]
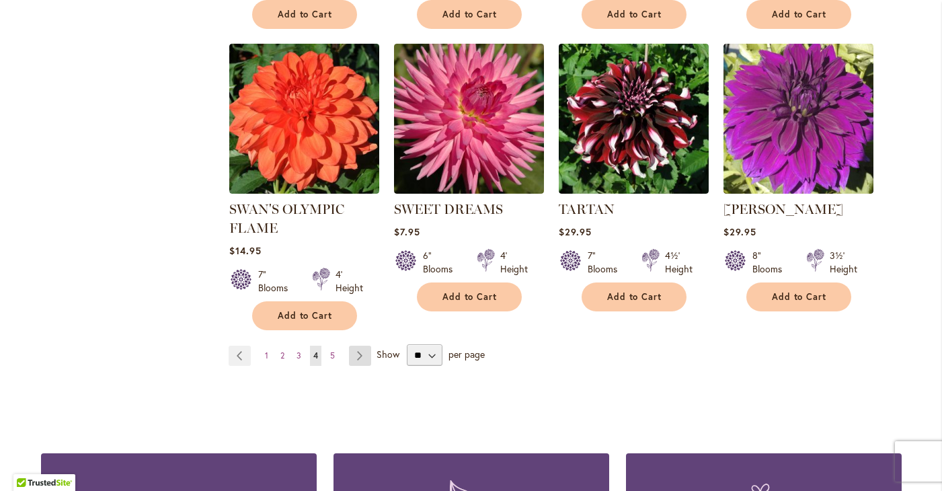
click at [359, 346] on link "Page Next" at bounding box center [360, 356] width 22 height 20
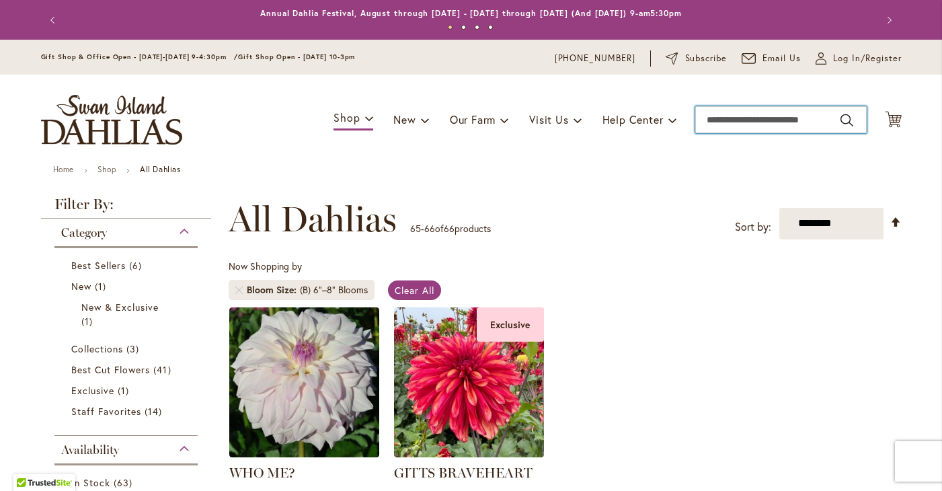
click at [724, 114] on input "Search" at bounding box center [780, 119] width 171 height 27
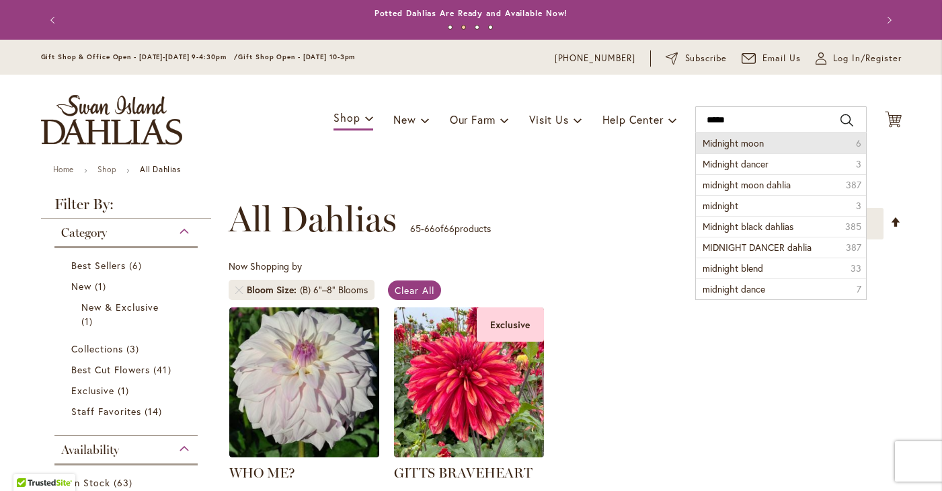
click at [725, 147] on span "Midnight moon" at bounding box center [733, 143] width 61 height 13
type input "**********"
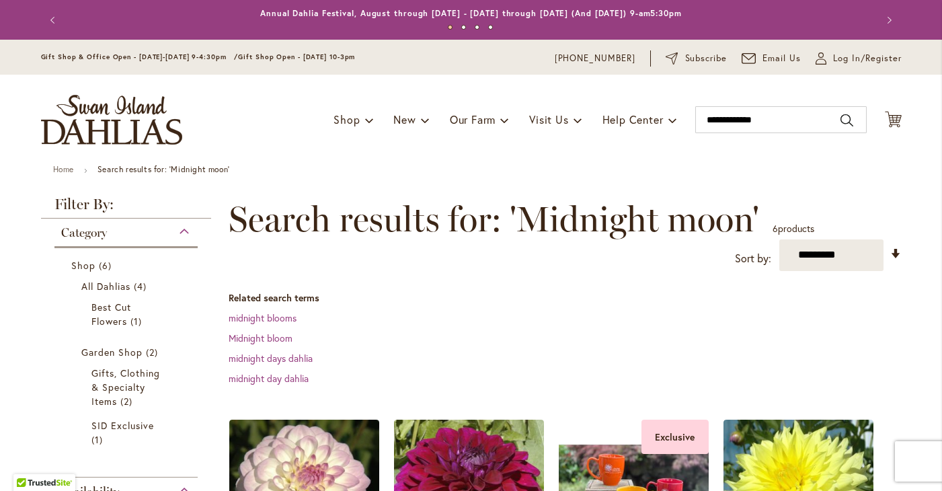
click at [783, 126] on input "**********" at bounding box center [780, 119] width 171 height 27
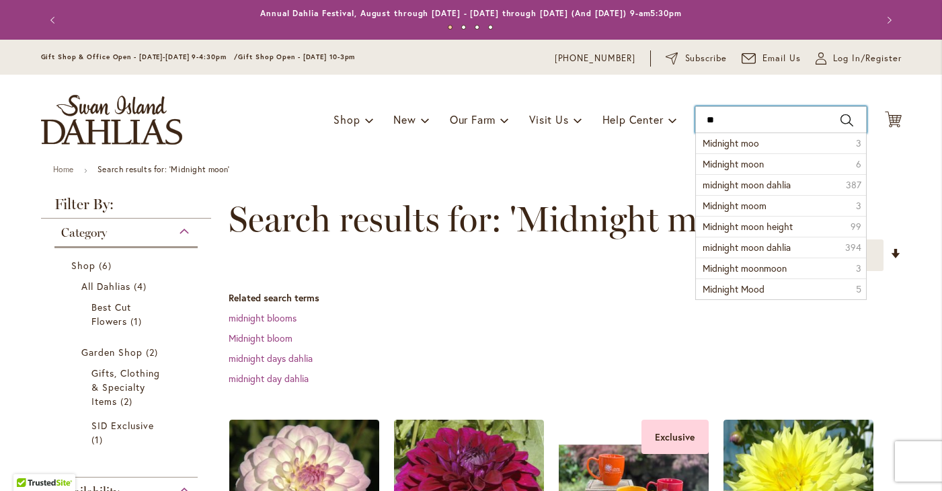
type input "*"
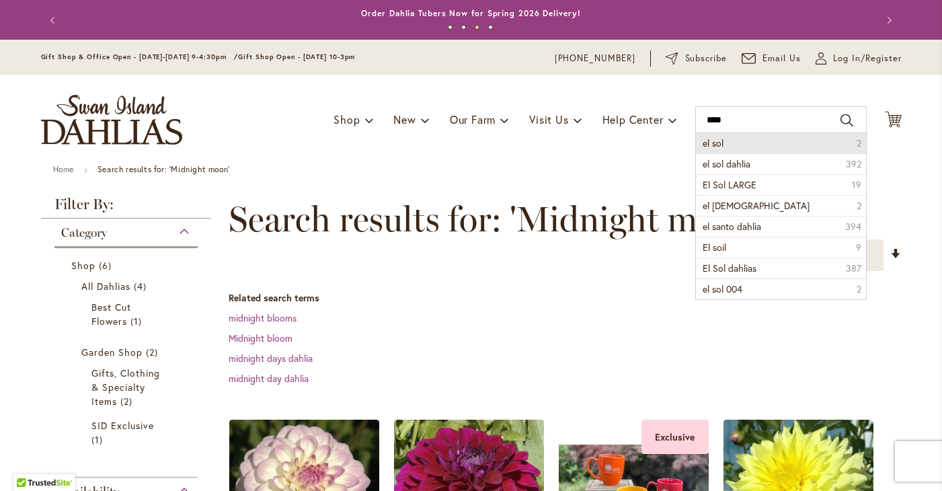
click at [760, 137] on li "el sol 2" at bounding box center [781, 143] width 170 height 20
type input "******"
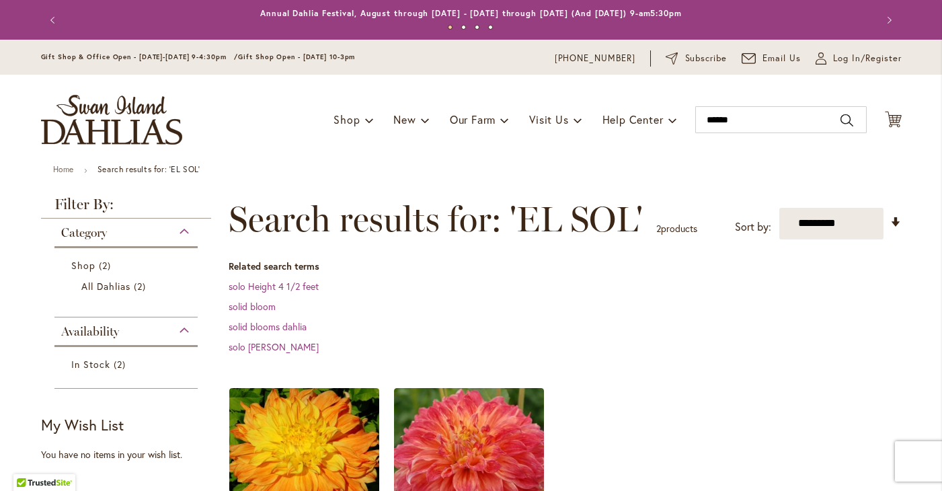
click at [753, 371] on div "**********" at bounding box center [565, 445] width 673 height 492
click at [745, 122] on input "******" at bounding box center [780, 119] width 171 height 27
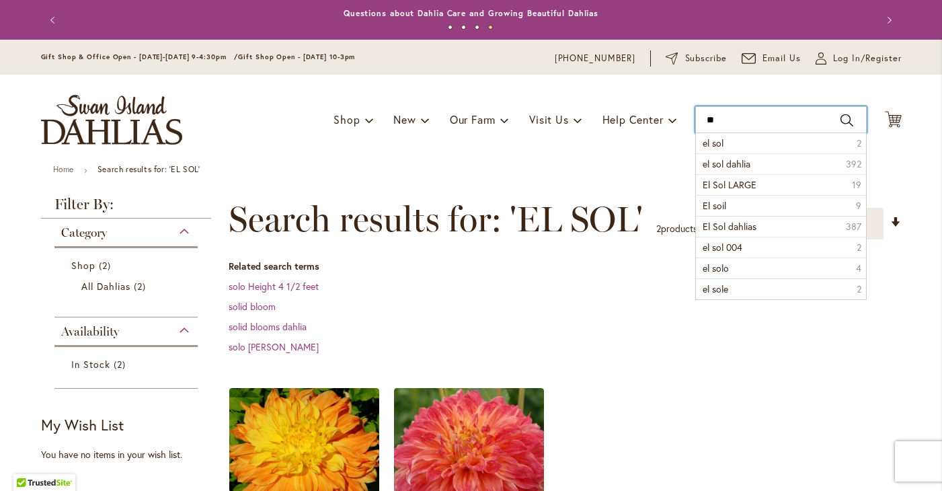
type input "*"
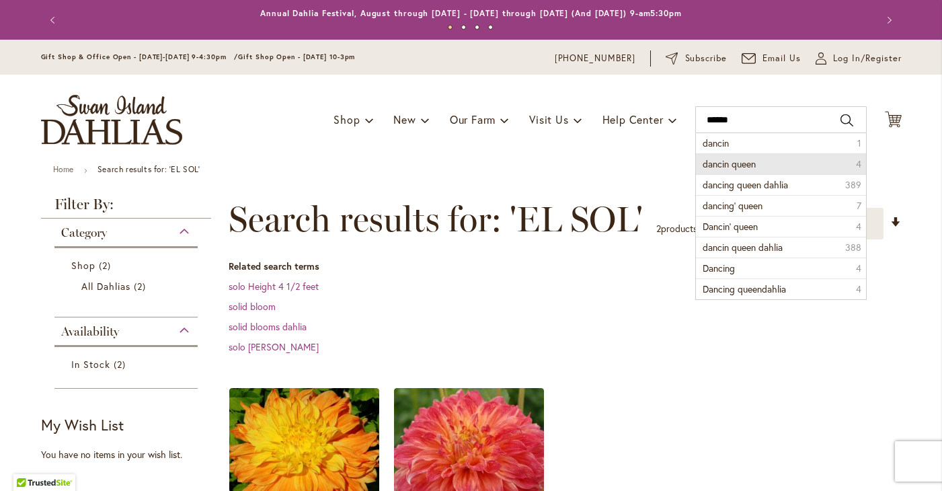
click at [745, 167] on span "dancin queen" at bounding box center [729, 163] width 53 height 13
type input "**********"
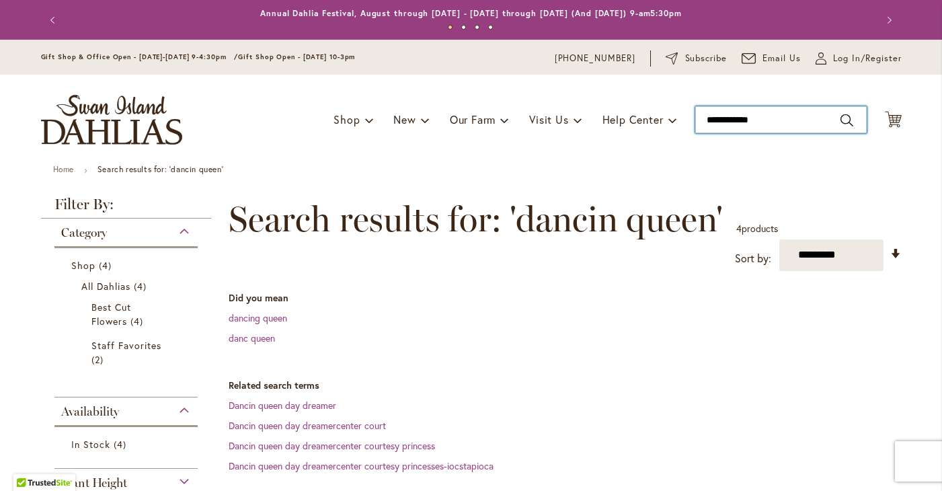
click at [738, 120] on input "**********" at bounding box center [780, 119] width 171 height 27
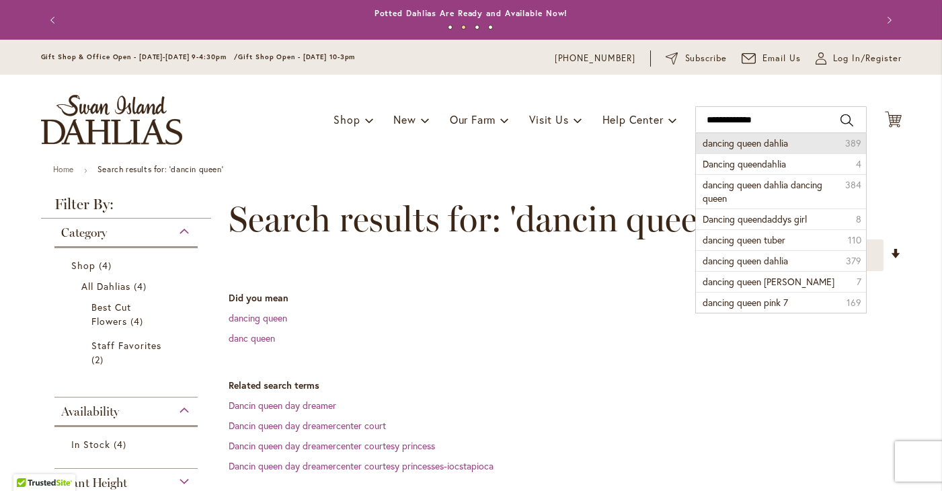
click at [711, 149] on span "dancing queen dahlia" at bounding box center [745, 143] width 85 height 13
type input "**********"
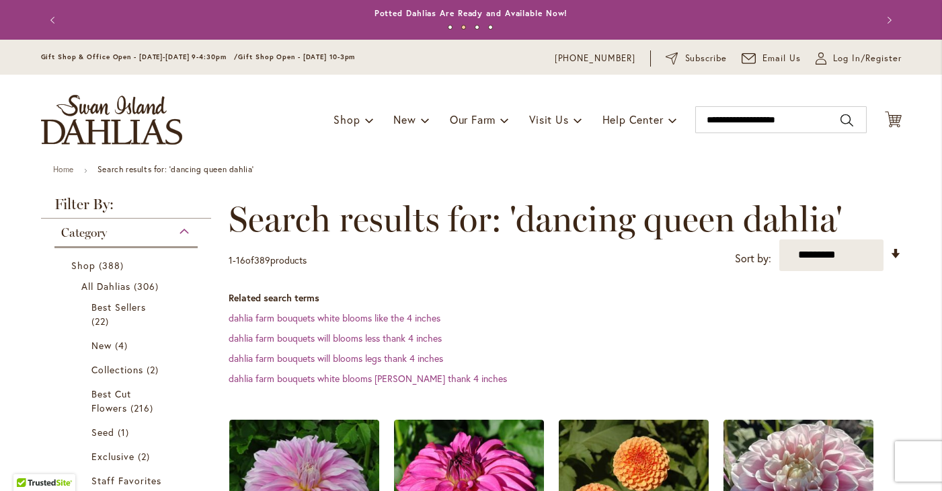
click at [896, 332] on dd "dahlia farm bouquets will blooms less thank 4 inches" at bounding box center [565, 338] width 673 height 13
click at [810, 122] on input "**********" at bounding box center [780, 119] width 171 height 27
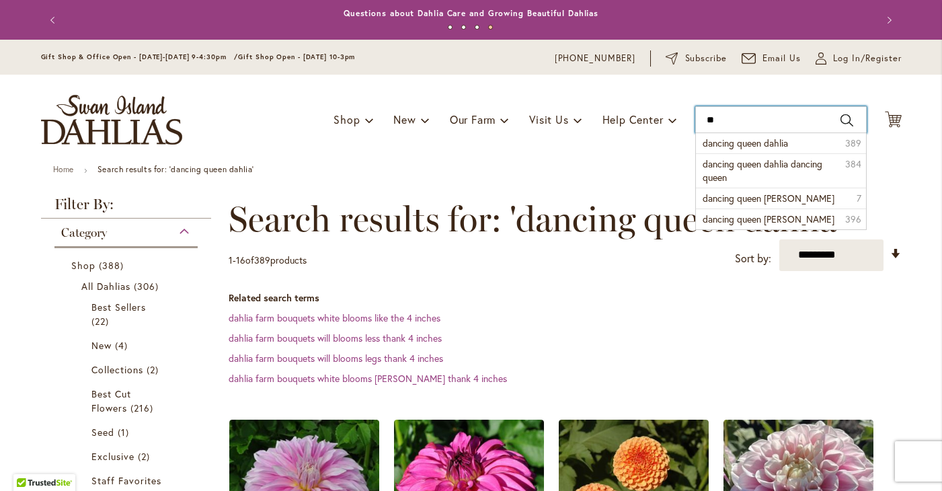
type input "*"
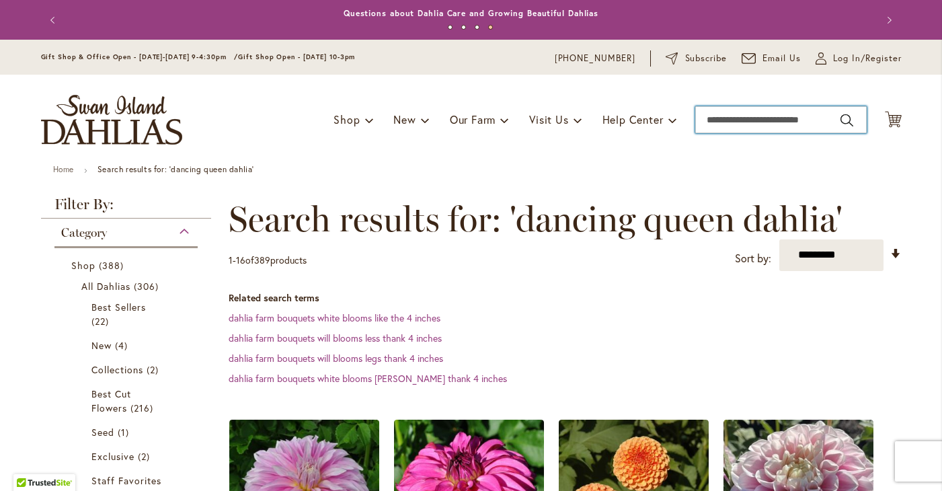
click at [720, 118] on input "Search" at bounding box center [780, 119] width 171 height 27
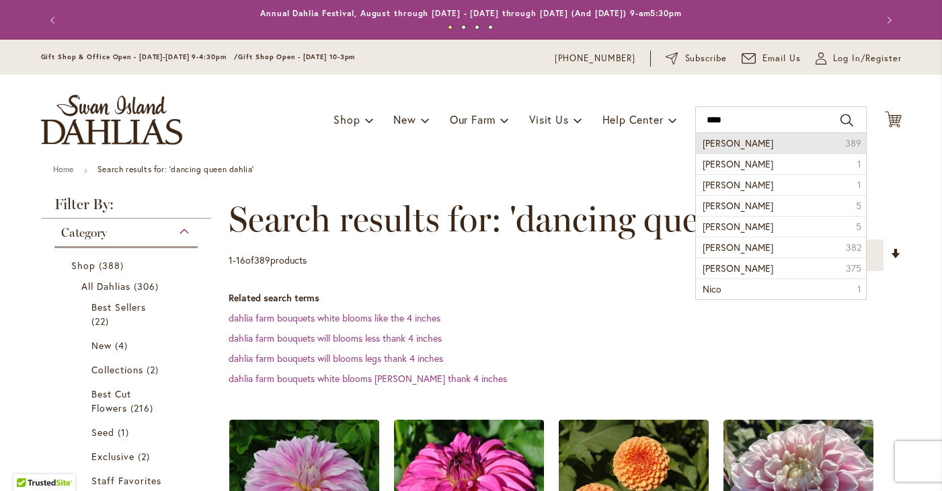
click at [718, 143] on span "Nicolas dahlia" at bounding box center [738, 143] width 71 height 13
type input "**********"
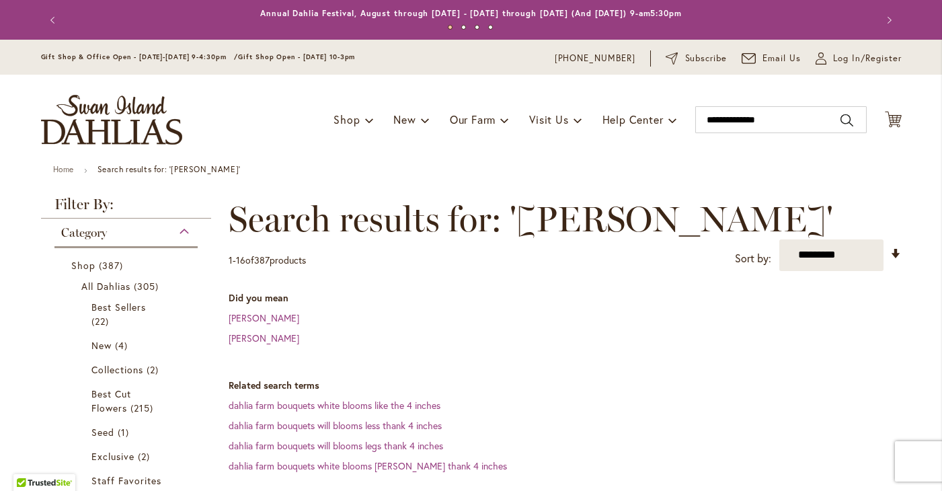
click at [272, 170] on ul "Home Search results for: '[PERSON_NAME]'" at bounding box center [471, 171] width 837 height 12
click at [238, 340] on link "[PERSON_NAME]" at bounding box center [264, 338] width 71 height 13
